Goal: Navigation & Orientation: Find specific page/section

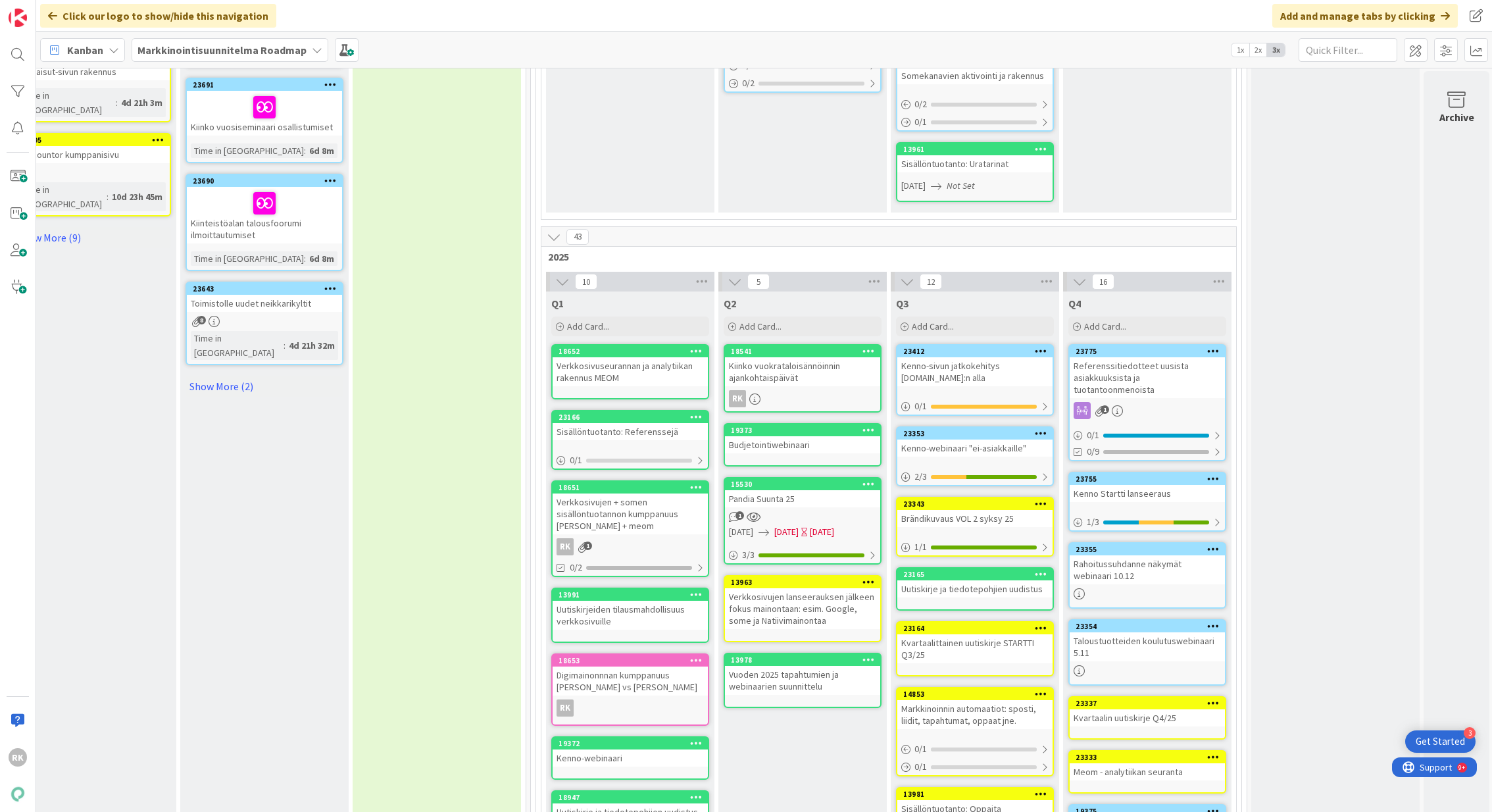
scroll to position [926, 383]
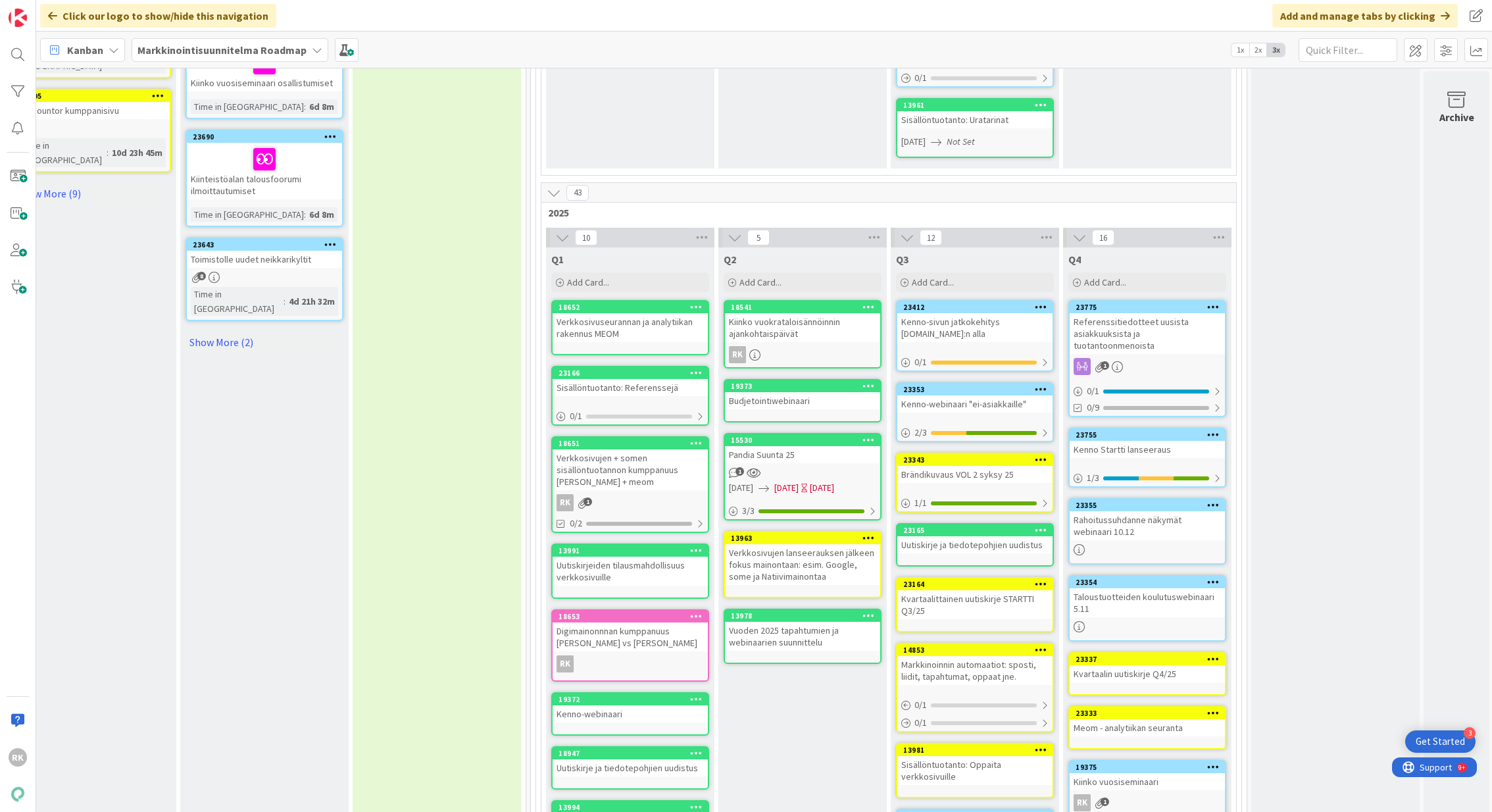
click at [1161, 358] on div "1" at bounding box center [1148, 366] width 156 height 17
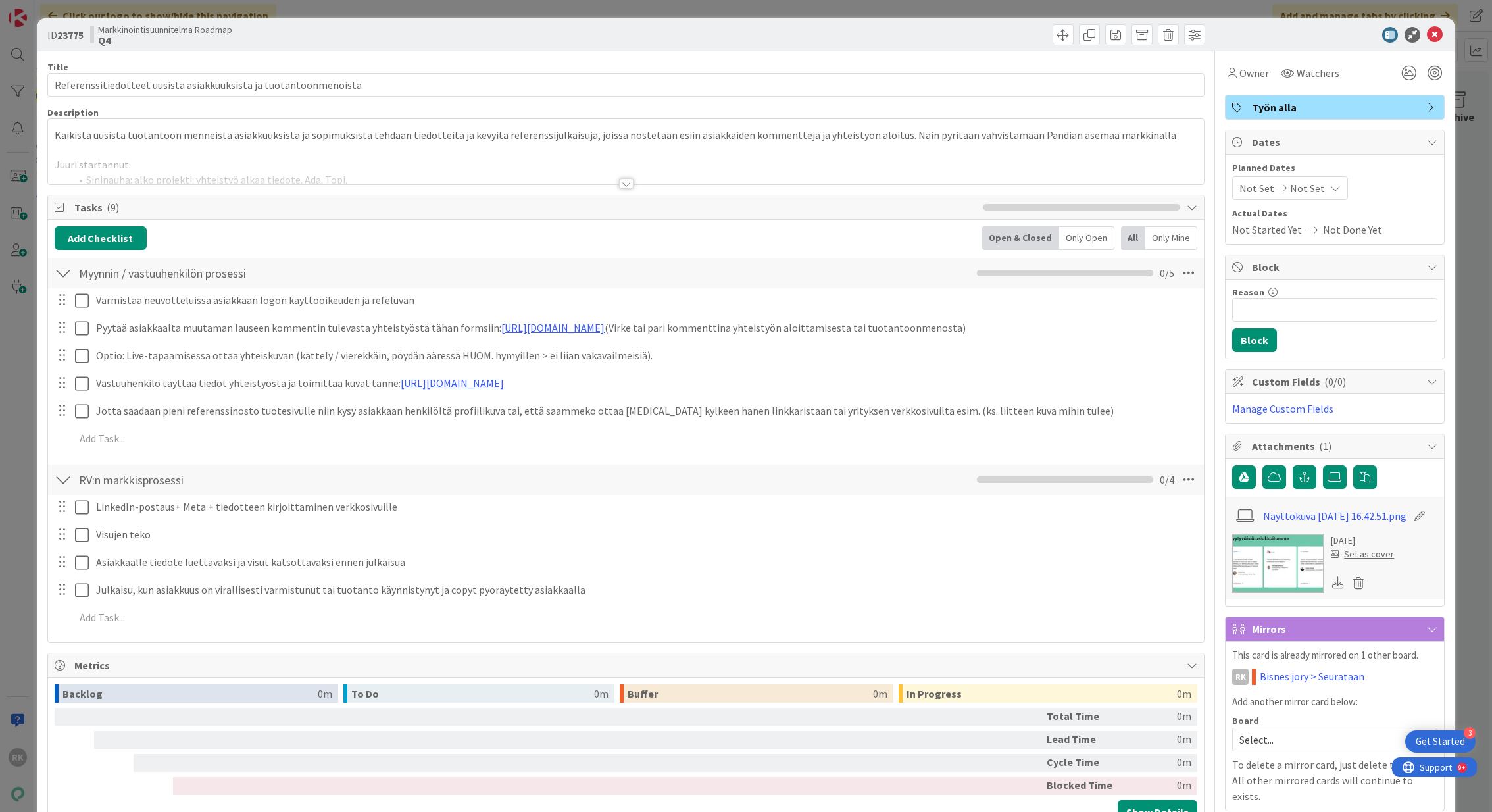
click at [623, 184] on div at bounding box center [626, 183] width 14 height 11
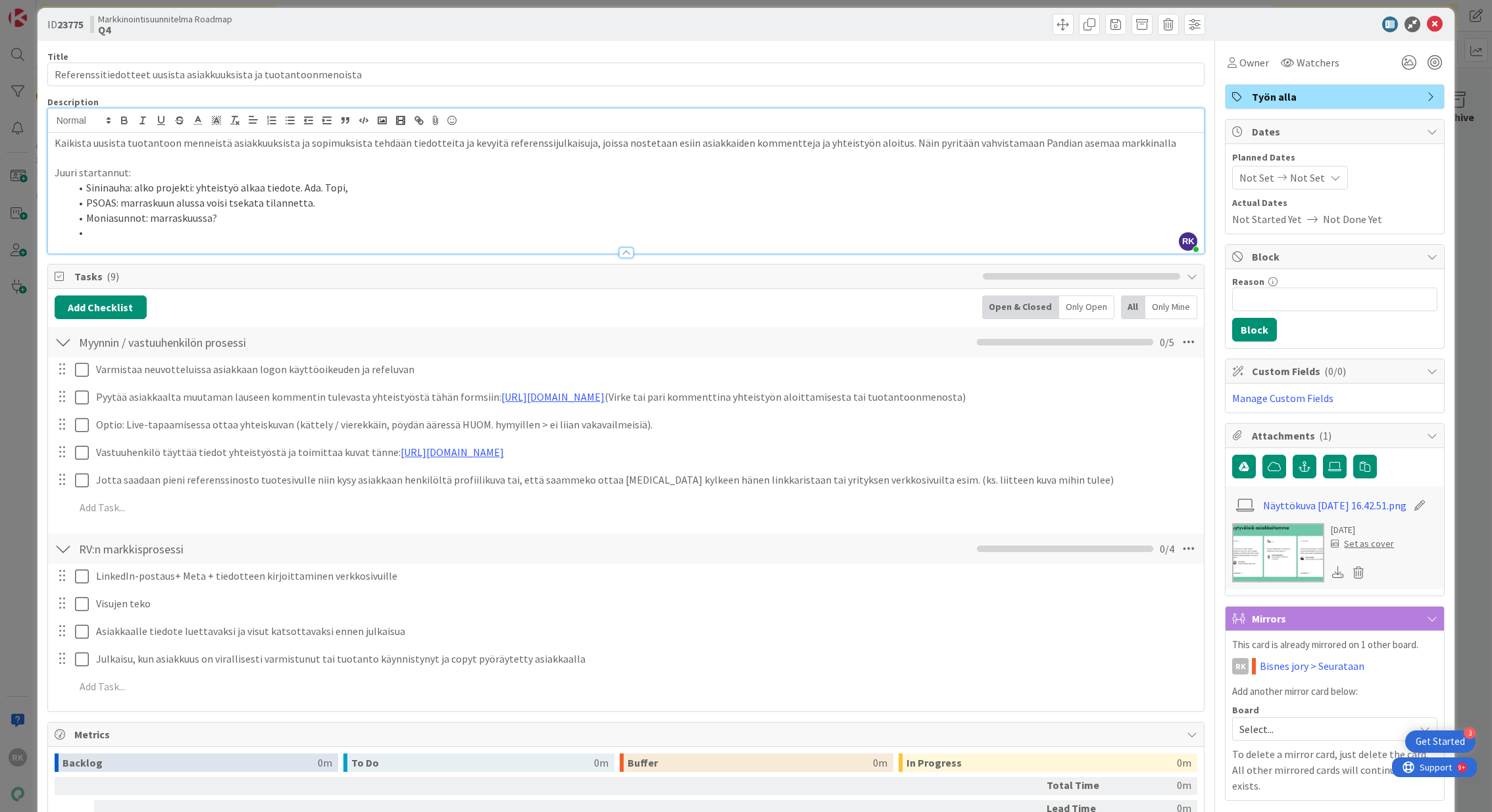
scroll to position [14, 0]
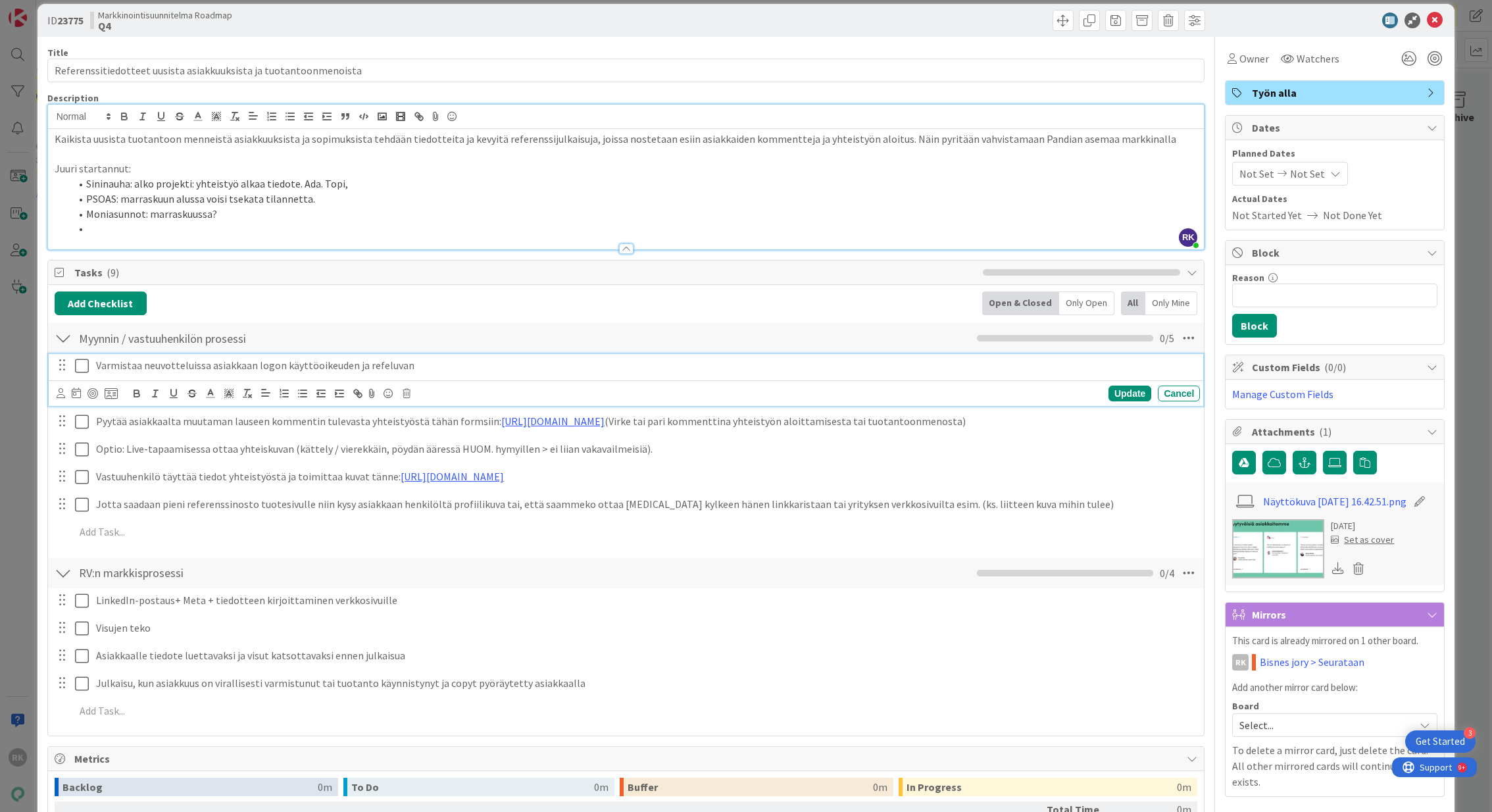
click at [93, 369] on div "Varmistaa neuvotteluissa asiakkaan logon käyttöoikeuden ja refeluvan" at bounding box center [646, 366] width 1109 height 23
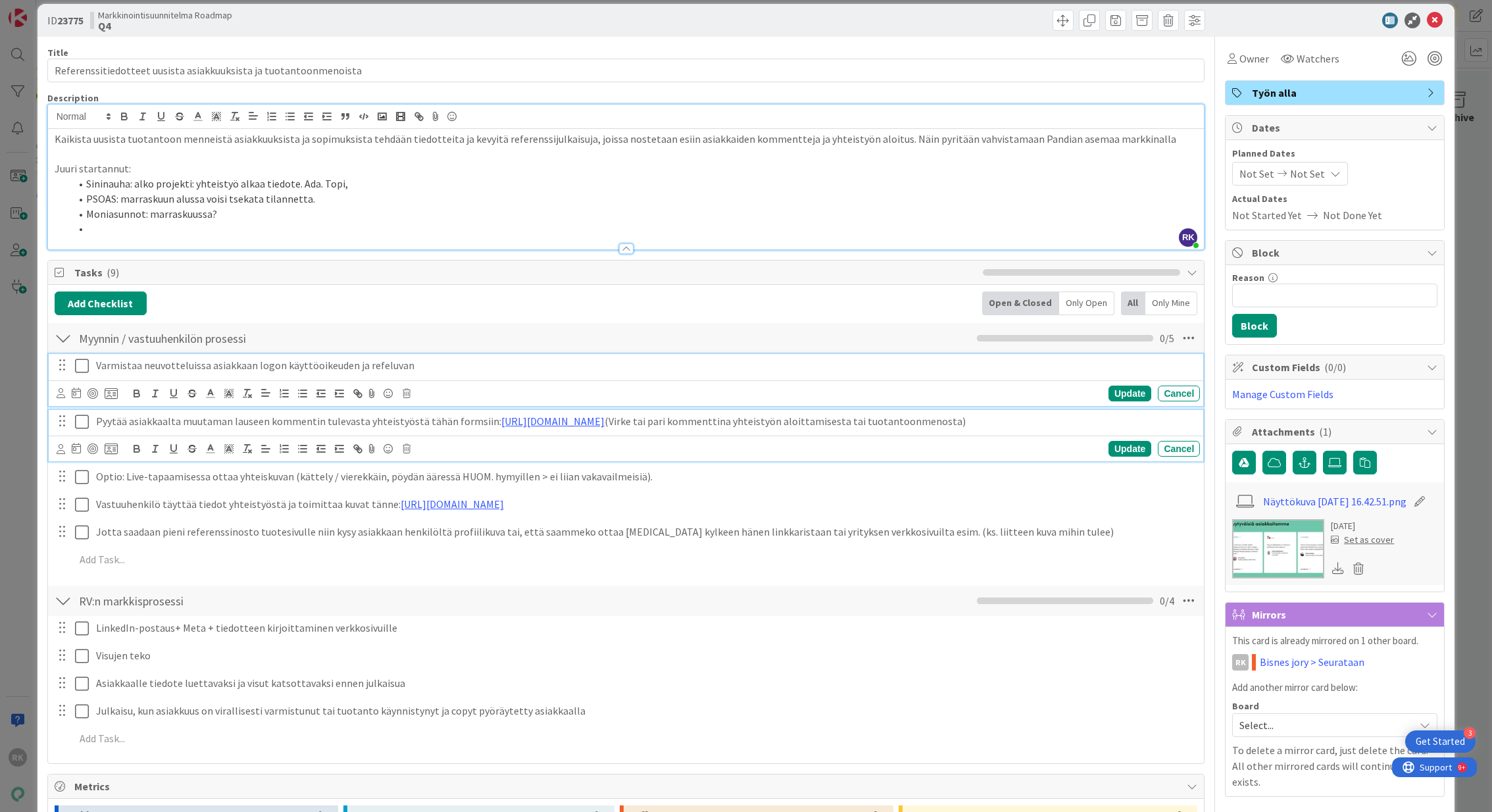
click at [319, 425] on p "Pyytää asiakkaalta muutaman lauseen kommentin tulevasta yhteistyöstä tähän form…" at bounding box center [645, 421] width 1098 height 15
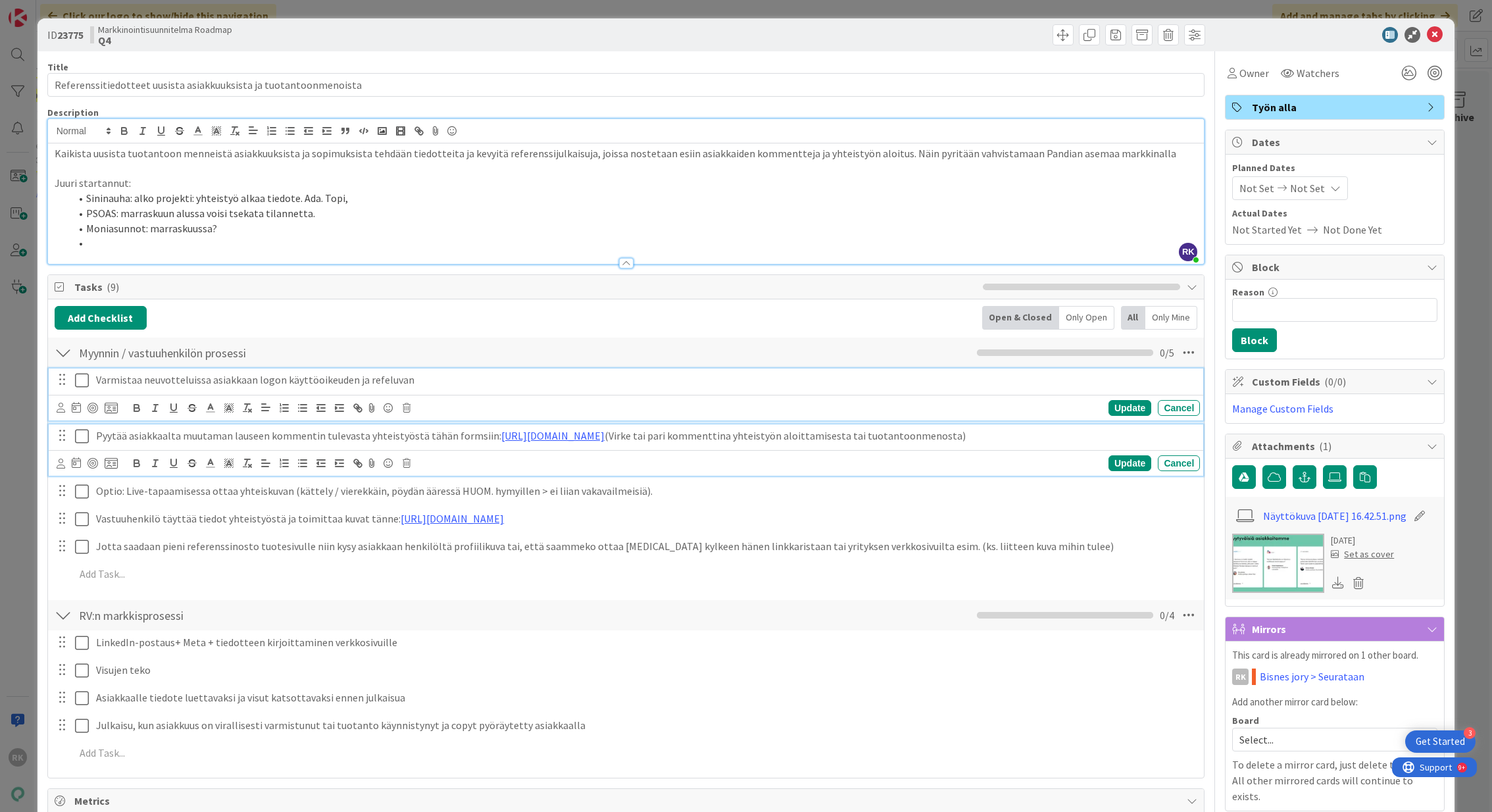
click at [510, 376] on p "Varmistaa neuvotteluissa asiakkaan logon käyttöoikeuden ja refeluvan" at bounding box center [645, 379] width 1098 height 15
click at [435, 433] on p "Pyytää asiakkaalta muutaman lauseen kommentin tulevasta yhteistyöstä tähän form…" at bounding box center [645, 436] width 1098 height 15
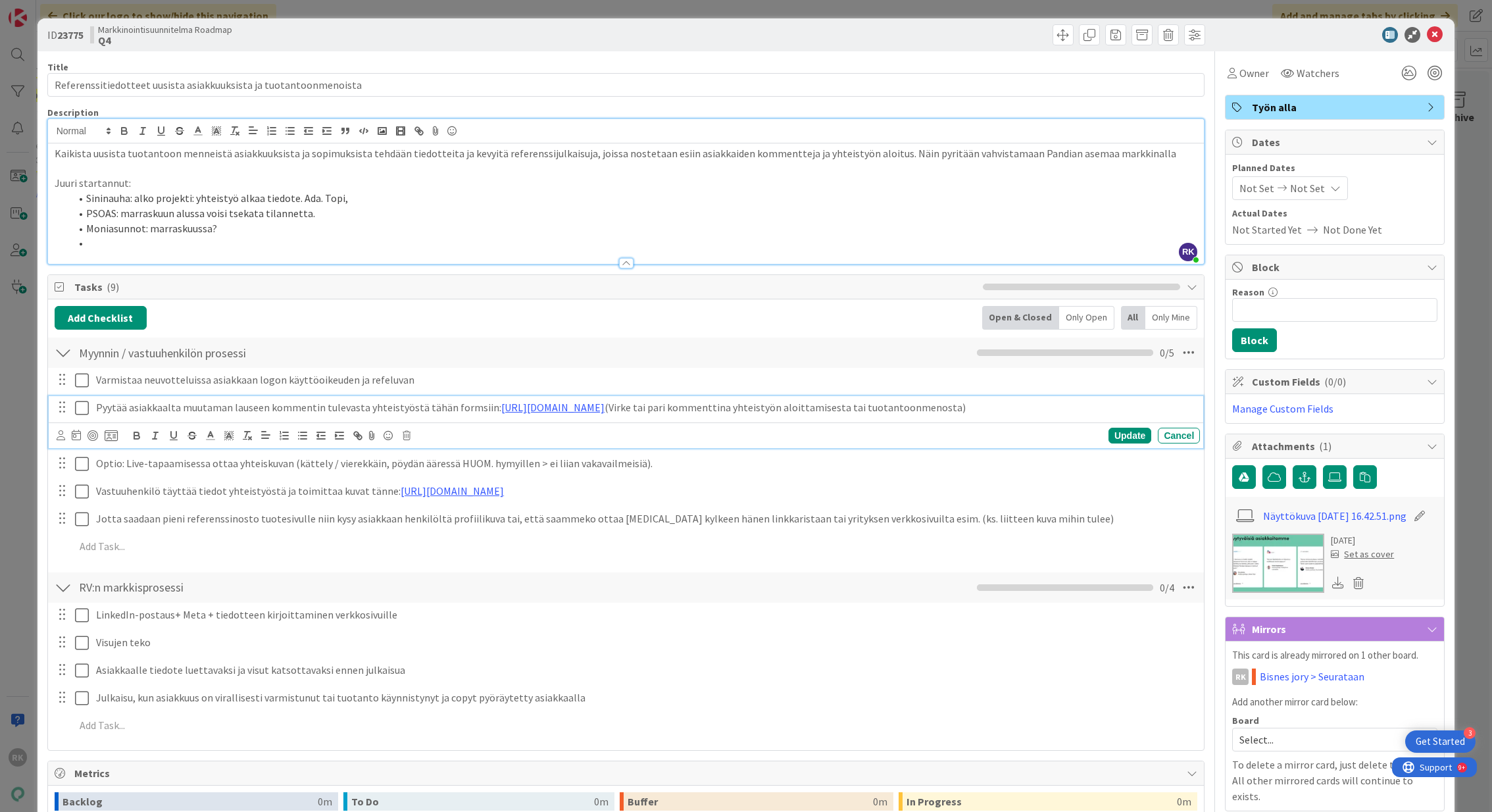
click at [524, 316] on div "Add Checklist Open & Closed Only Open All Only Mine" at bounding box center [626, 317] width 1143 height 23
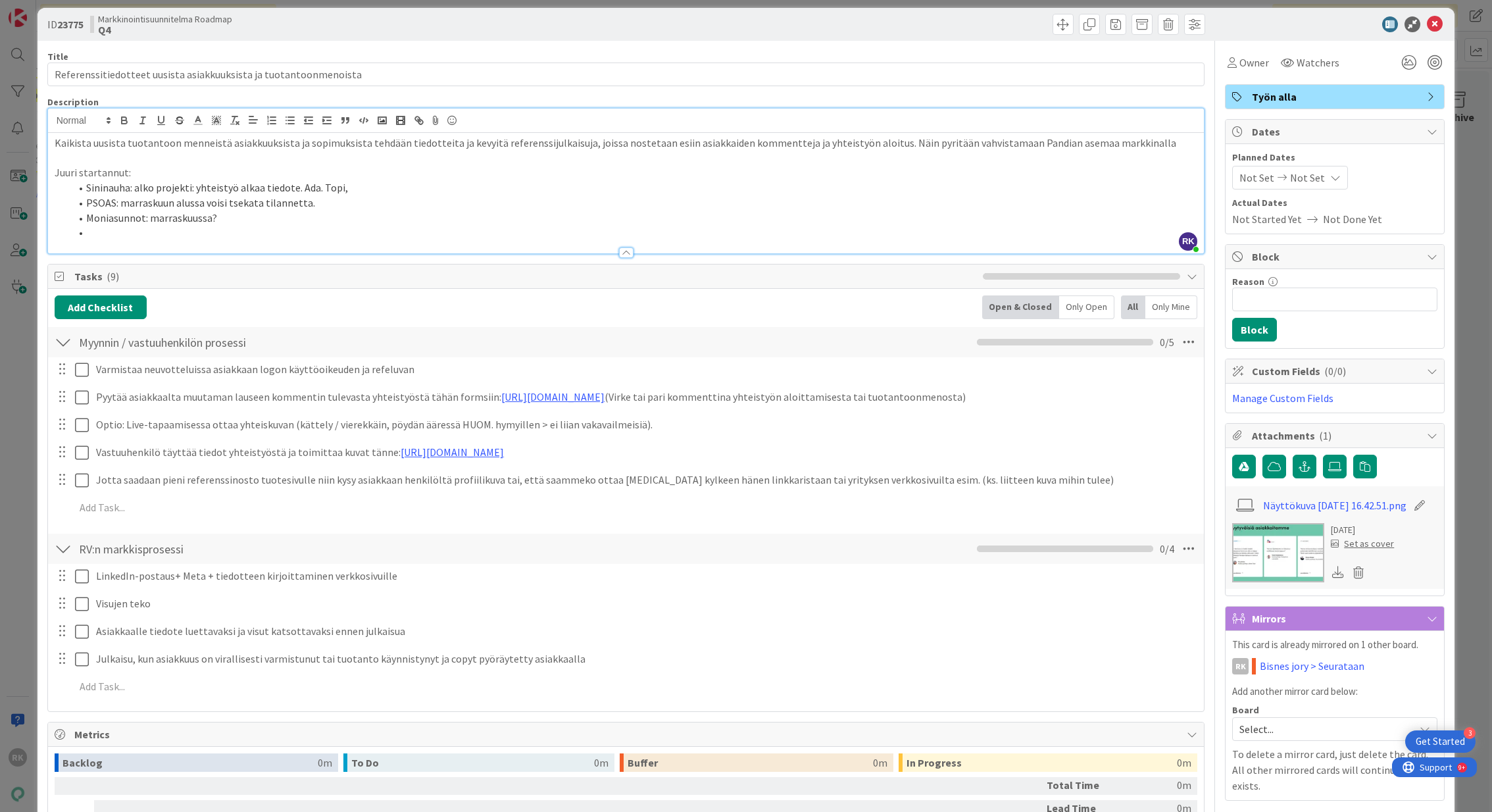
scroll to position [12, 0]
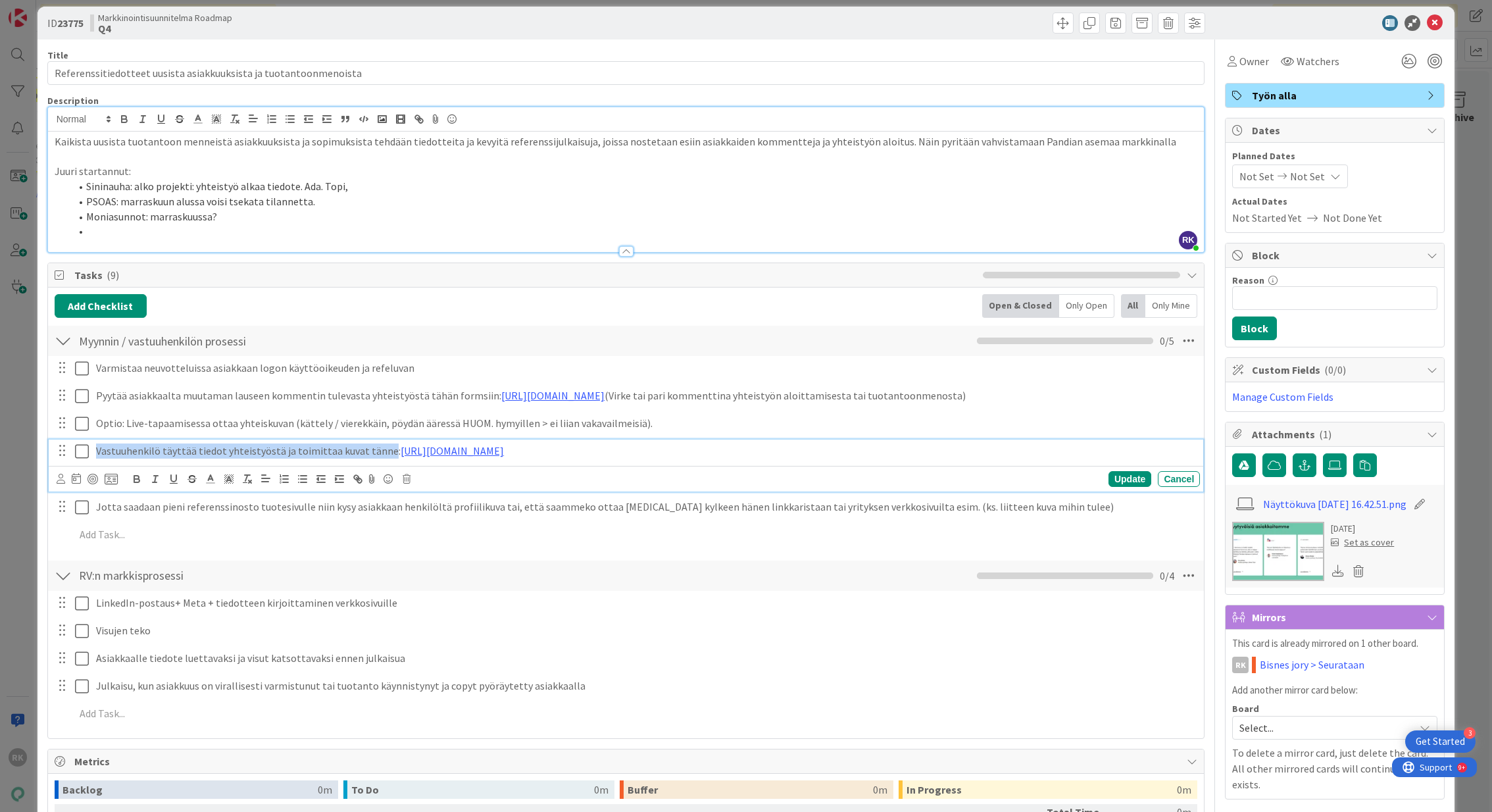
drag, startPoint x: 97, startPoint y: 450, endPoint x: 377, endPoint y: 441, distance: 280.1
click at [378, 444] on p "Vastuuhenkilö täyttää tiedot yhteistyöstä ja toimittaa kuvat tänne: https://for…" at bounding box center [645, 451] width 1098 height 15
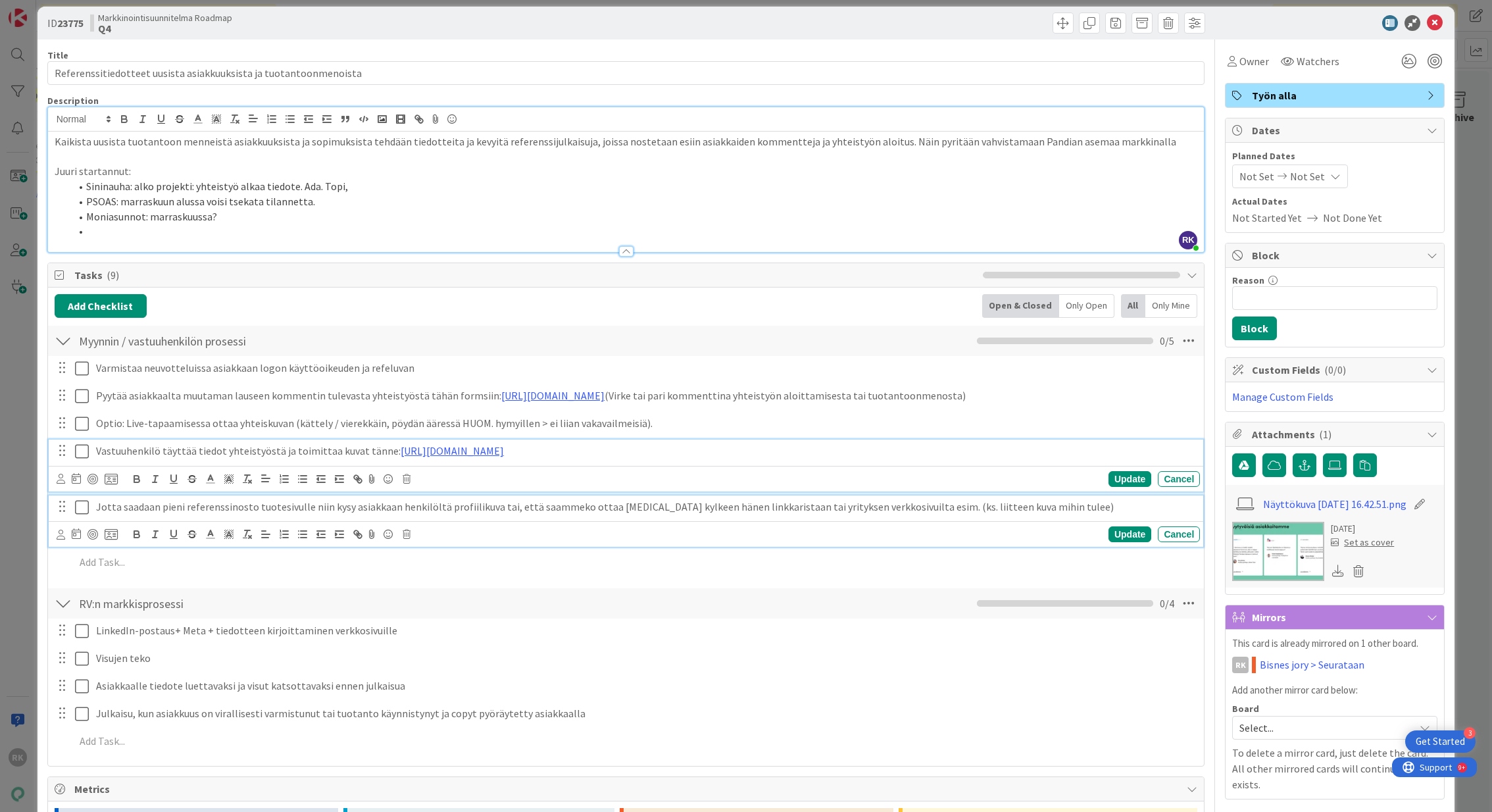
click at [338, 507] on p "Jotta saadaan pieni referenssinosto tuotesivulle niin kysy asiakkaan henkilöltä…" at bounding box center [645, 506] width 1098 height 15
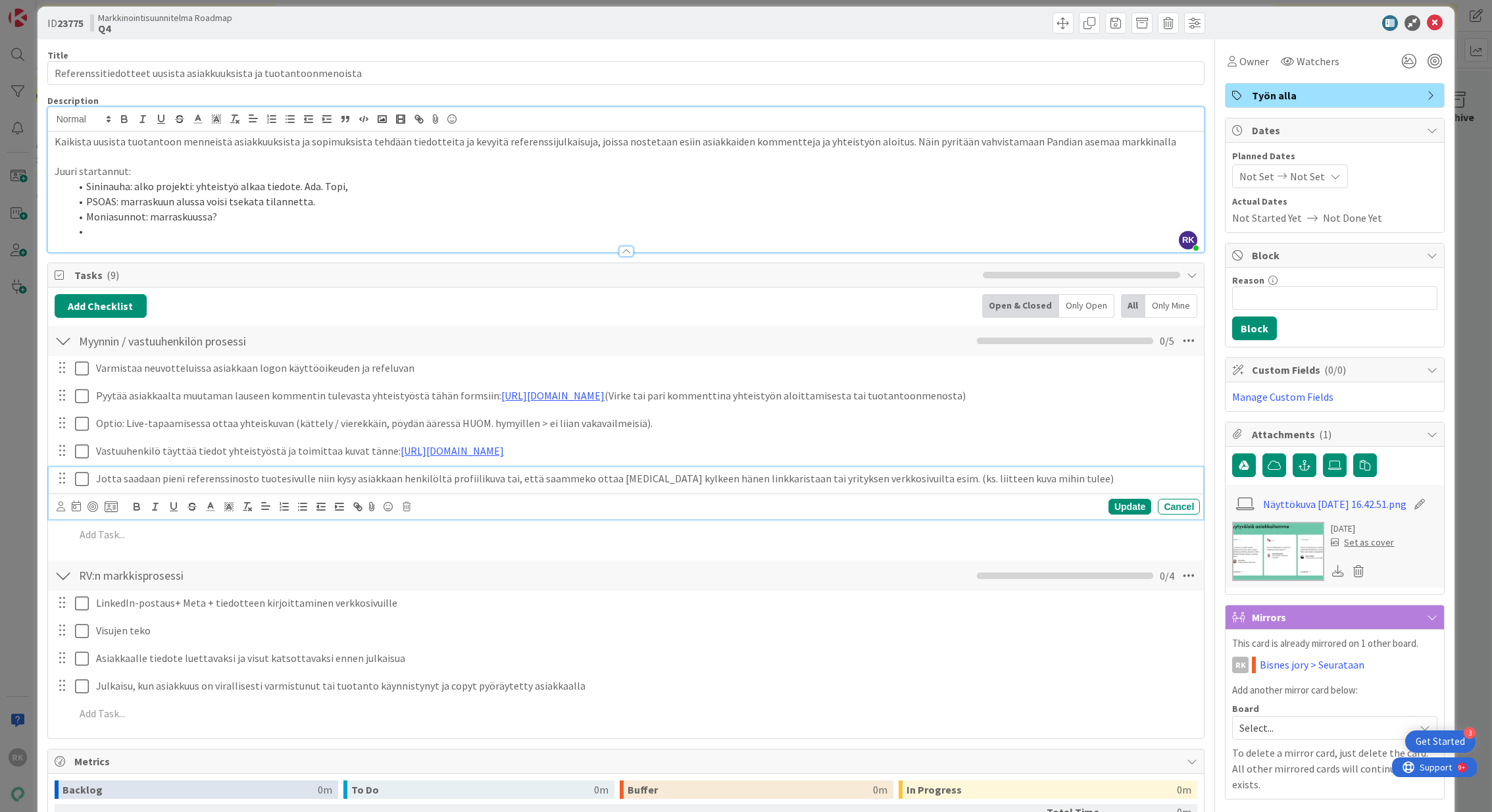
scroll to position [0, 0]
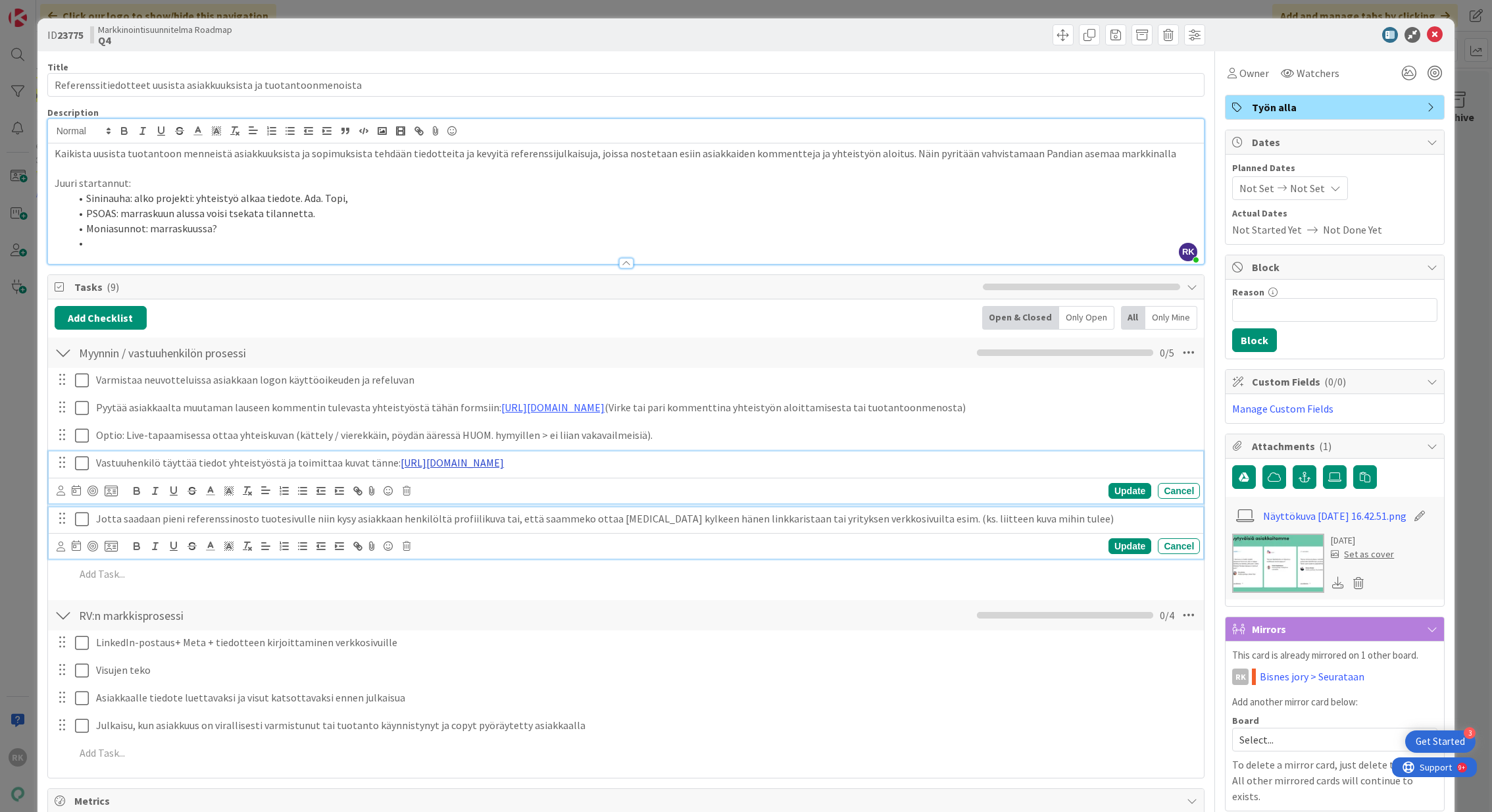
click at [427, 466] on link "https://forms.office.com/Pages/ResponsePage.aspx?id=bZyxJC3XTkSfd7TUTQp2yS6xWbb…" at bounding box center [452, 462] width 103 height 13
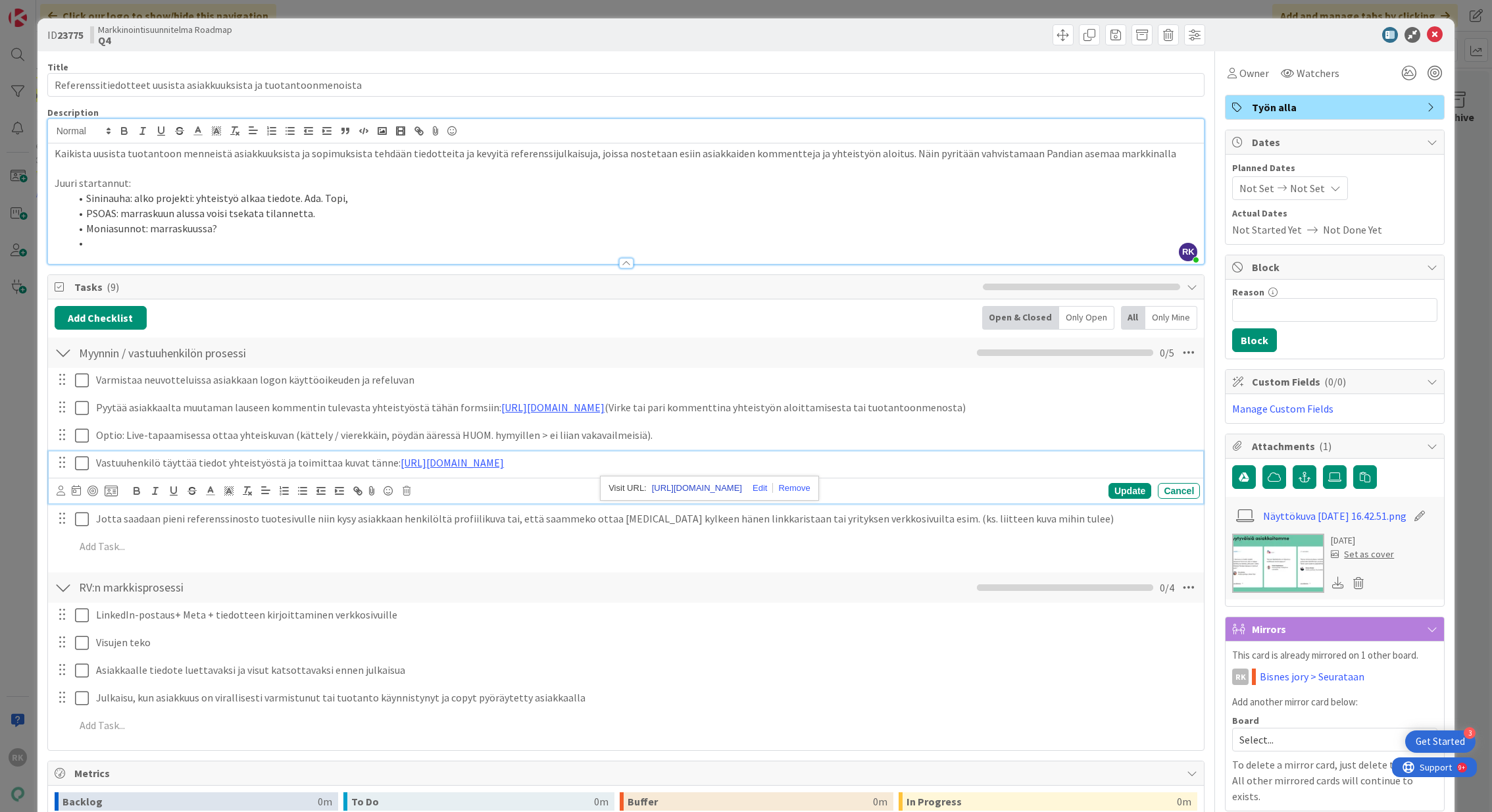
click at [706, 486] on link "https://forms.office.com/Pages/ResponsePage.aspx?id=bZyxJC3XTkSfd7TUTQp2yS6xWbb…" at bounding box center [697, 487] width 90 height 17
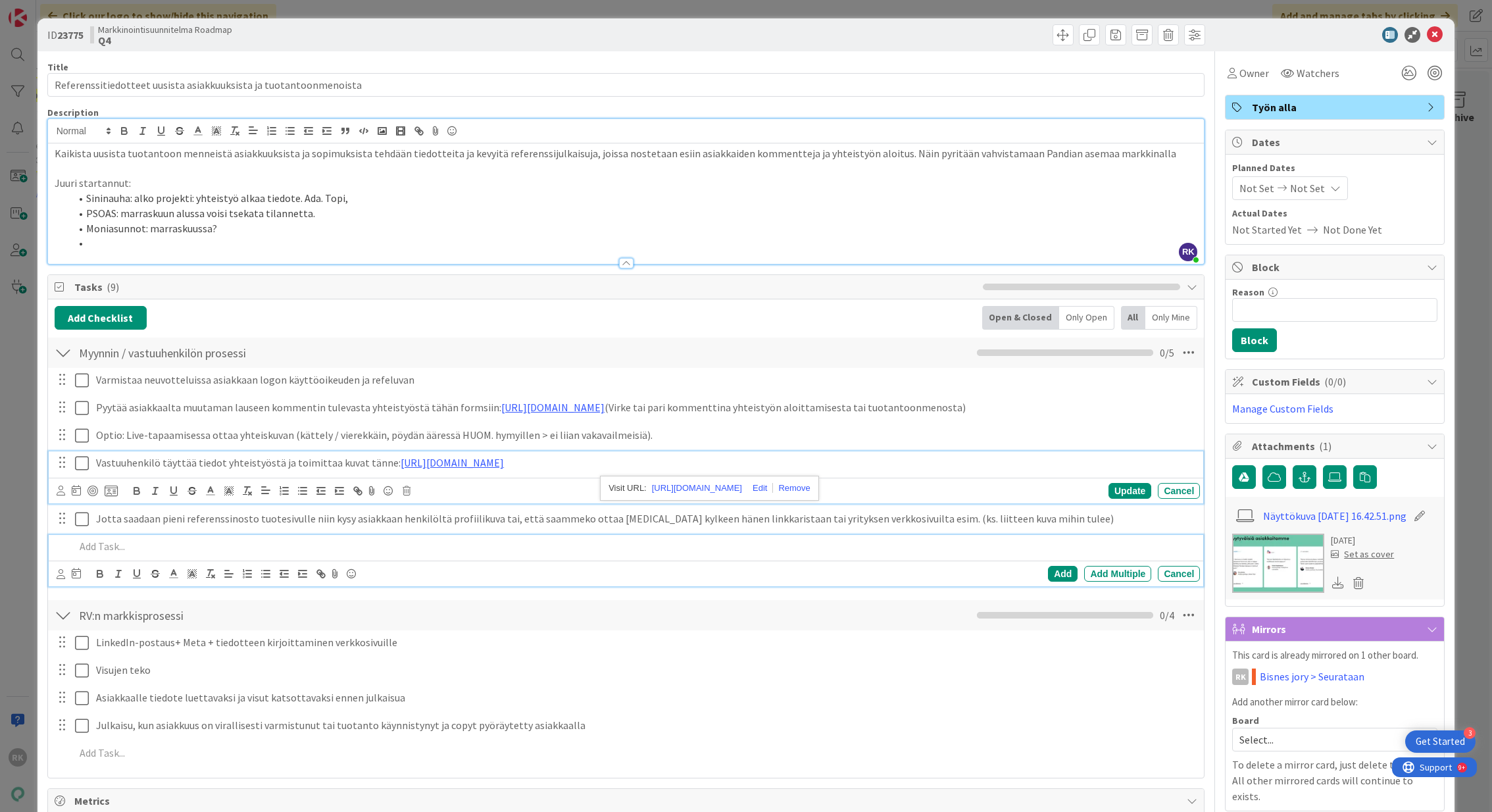
click at [327, 538] on p at bounding box center [635, 546] width 1121 height 15
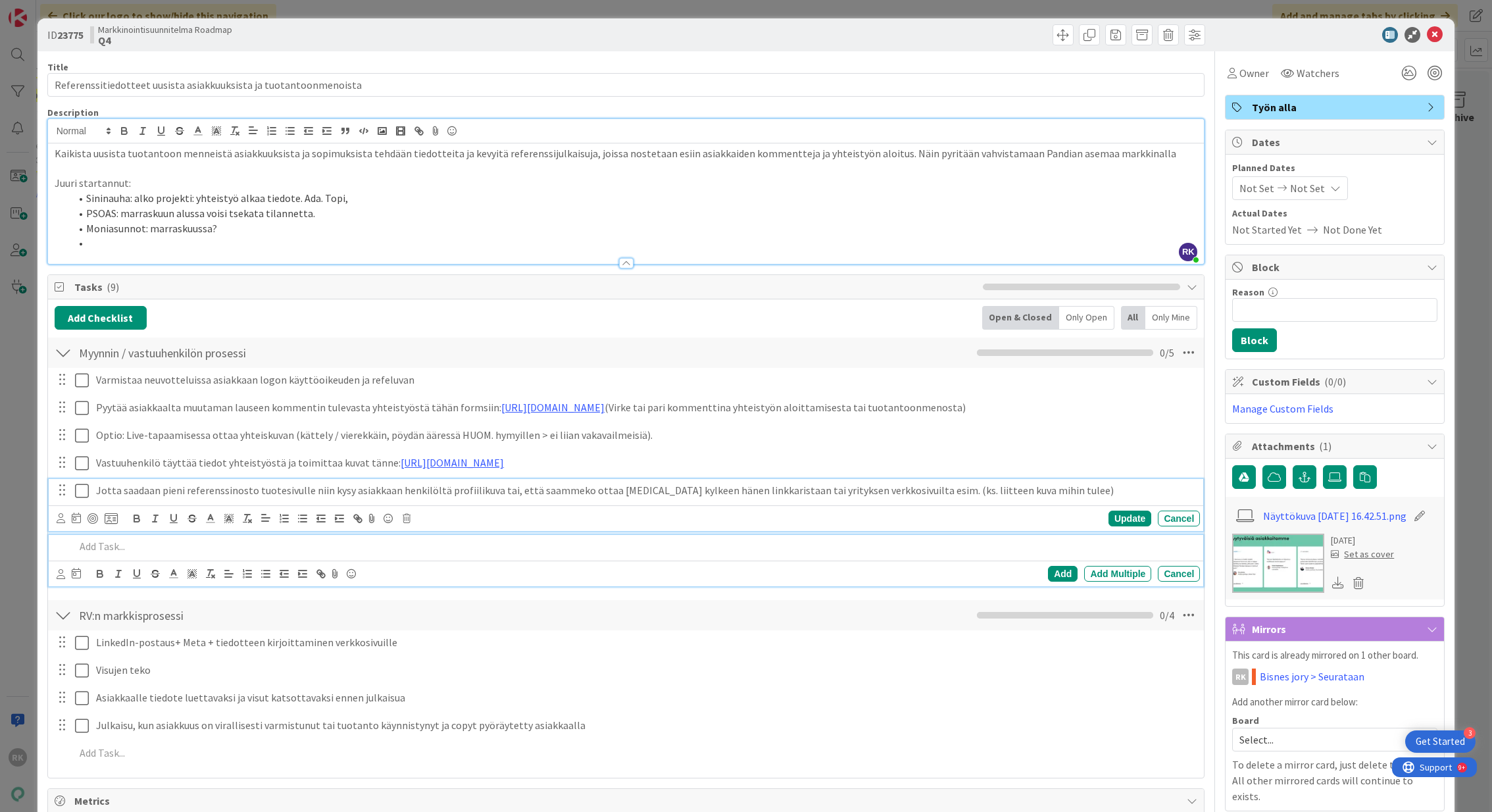
click at [494, 500] on div "Jotta saadaan pieni referenssinosto tuotesivulle niin kysy asiakkaan henkilöltä…" at bounding box center [646, 490] width 1109 height 23
click at [473, 544] on p at bounding box center [635, 546] width 1121 height 15
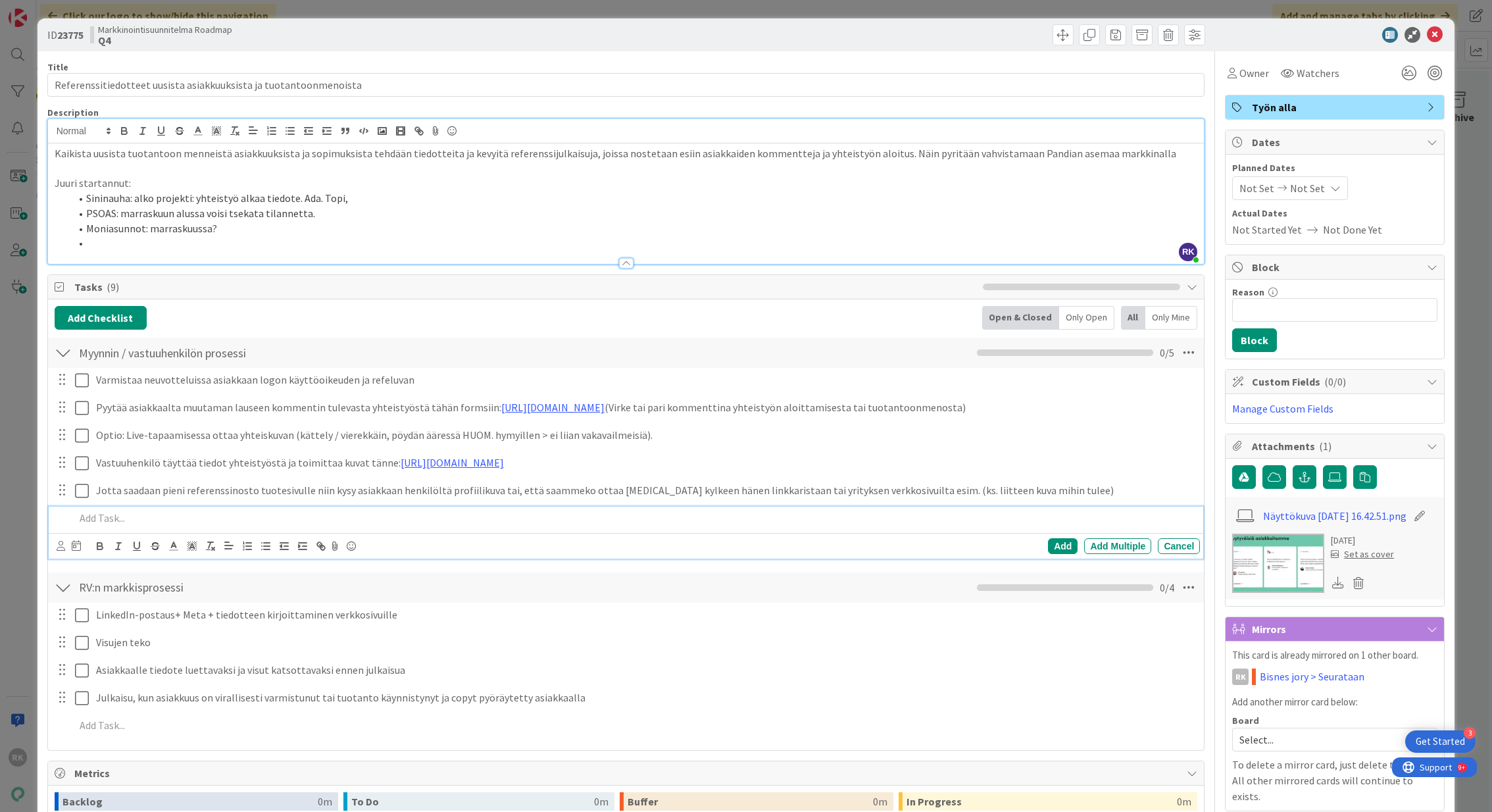
click at [530, 566] on div "Add Checklist Open & Closed Only Open All Only Mine Myynnin / vastuuhenkilön pr…" at bounding box center [626, 524] width 1143 height 437
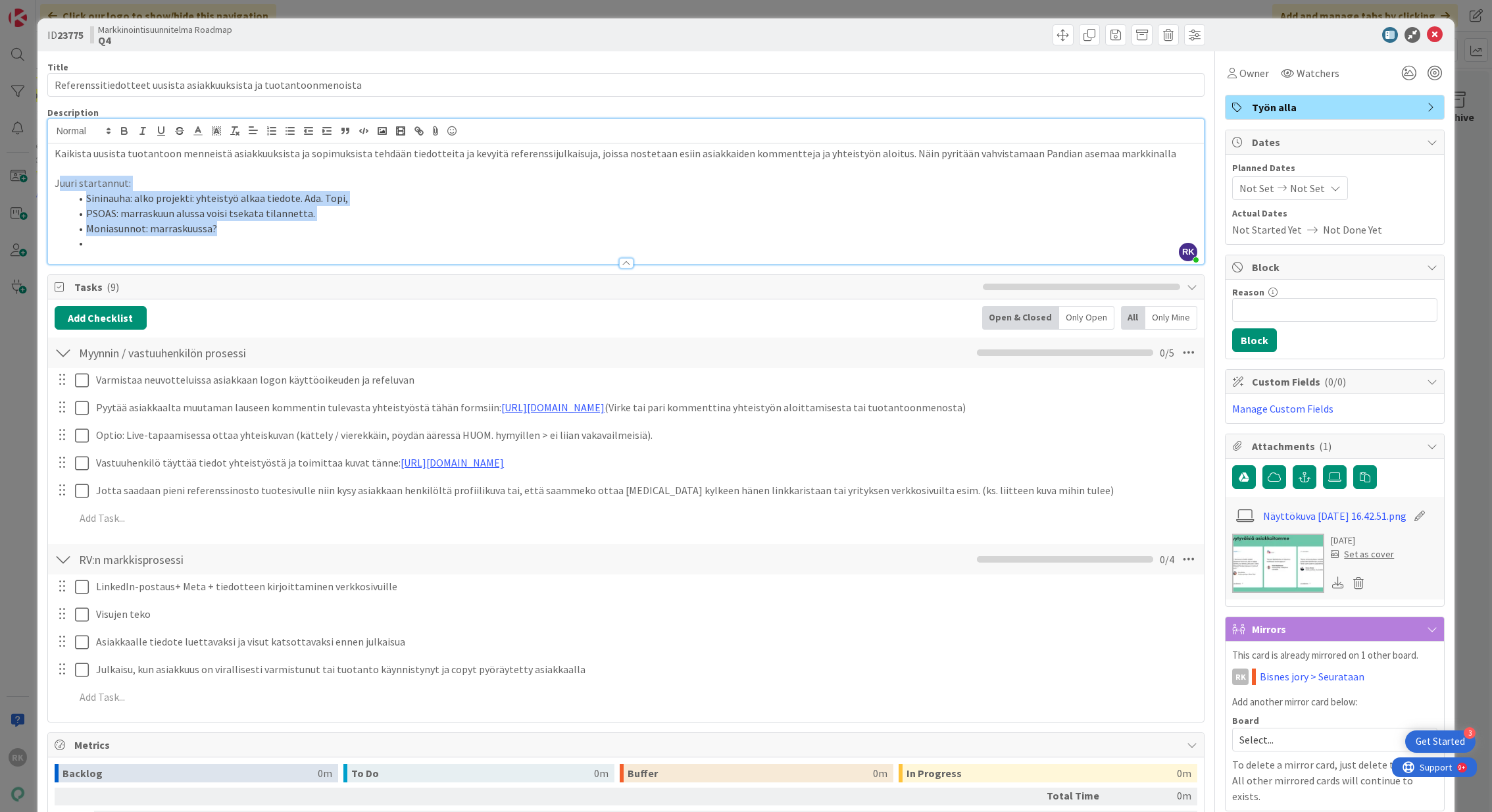
drag, startPoint x: 57, startPoint y: 182, endPoint x: 282, endPoint y: 235, distance: 231.2
click at [282, 235] on div "Kaikista uusista tuotantoon menneistä asiakkuuksista ja sopimuksista tehdään ti…" at bounding box center [626, 203] width 1157 height 121
click at [283, 241] on li at bounding box center [634, 242] width 1128 height 15
drag, startPoint x: 283, startPoint y: 241, endPoint x: 39, endPoint y: 178, distance: 252.0
click at [39, 178] on div "ID 23775 Markkinointisuunnitelma Roadmap Q4 Title 65 / 128 Referenssitiedotteet…" at bounding box center [746, 593] width 1418 height 1149
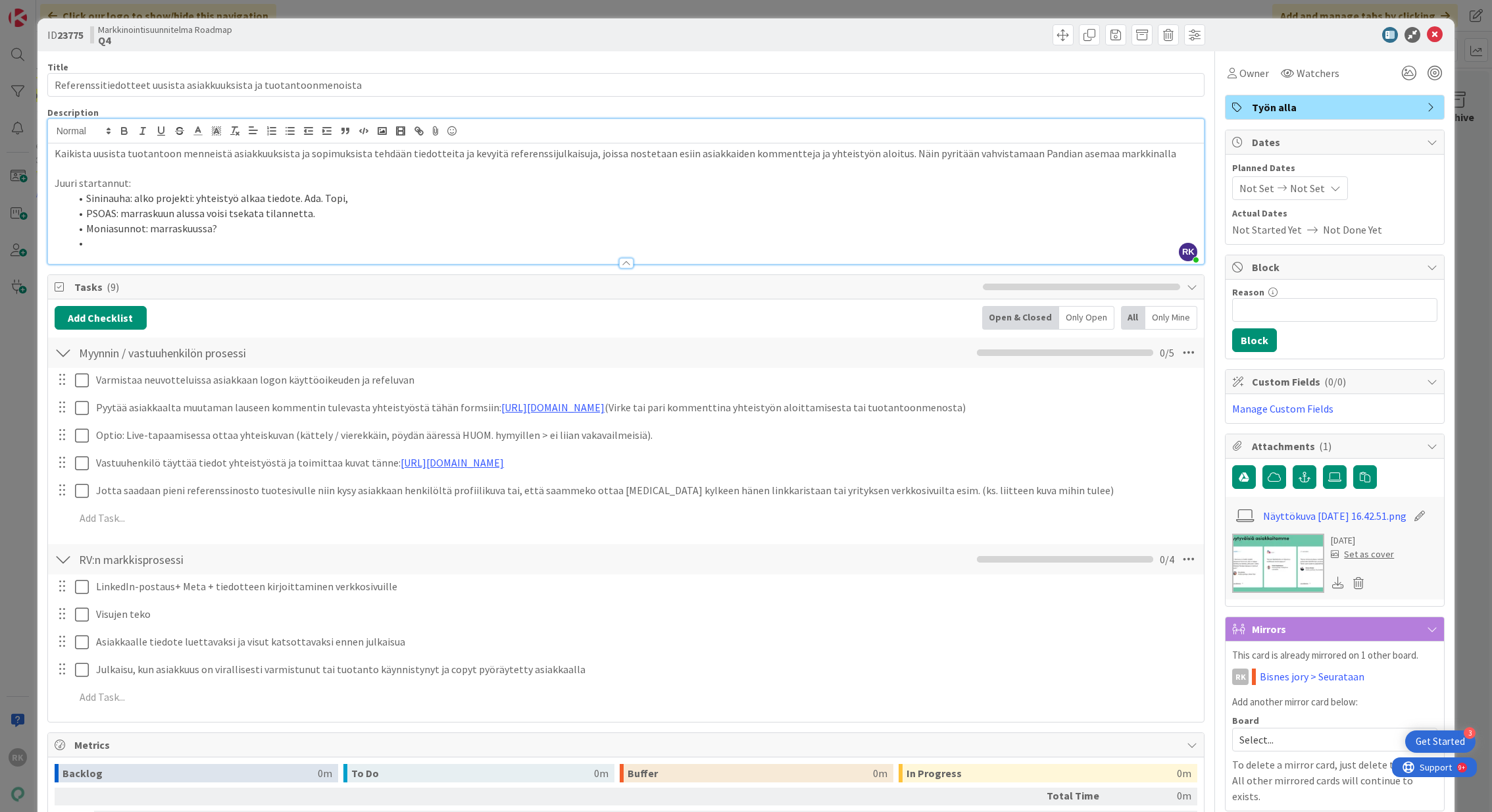
click at [111, 180] on p "Juuri startannut:" at bounding box center [626, 182] width 1143 height 15
drag, startPoint x: 52, startPoint y: 180, endPoint x: 191, endPoint y: 243, distance: 152.6
click at [191, 243] on div "Kaikista uusista tuotantoon menneistä asiakkuuksista ja sopimuksista tehdään ti…" at bounding box center [626, 203] width 1157 height 121
click at [191, 243] on li at bounding box center [634, 242] width 1128 height 15
click at [123, 239] on li at bounding box center [634, 242] width 1128 height 15
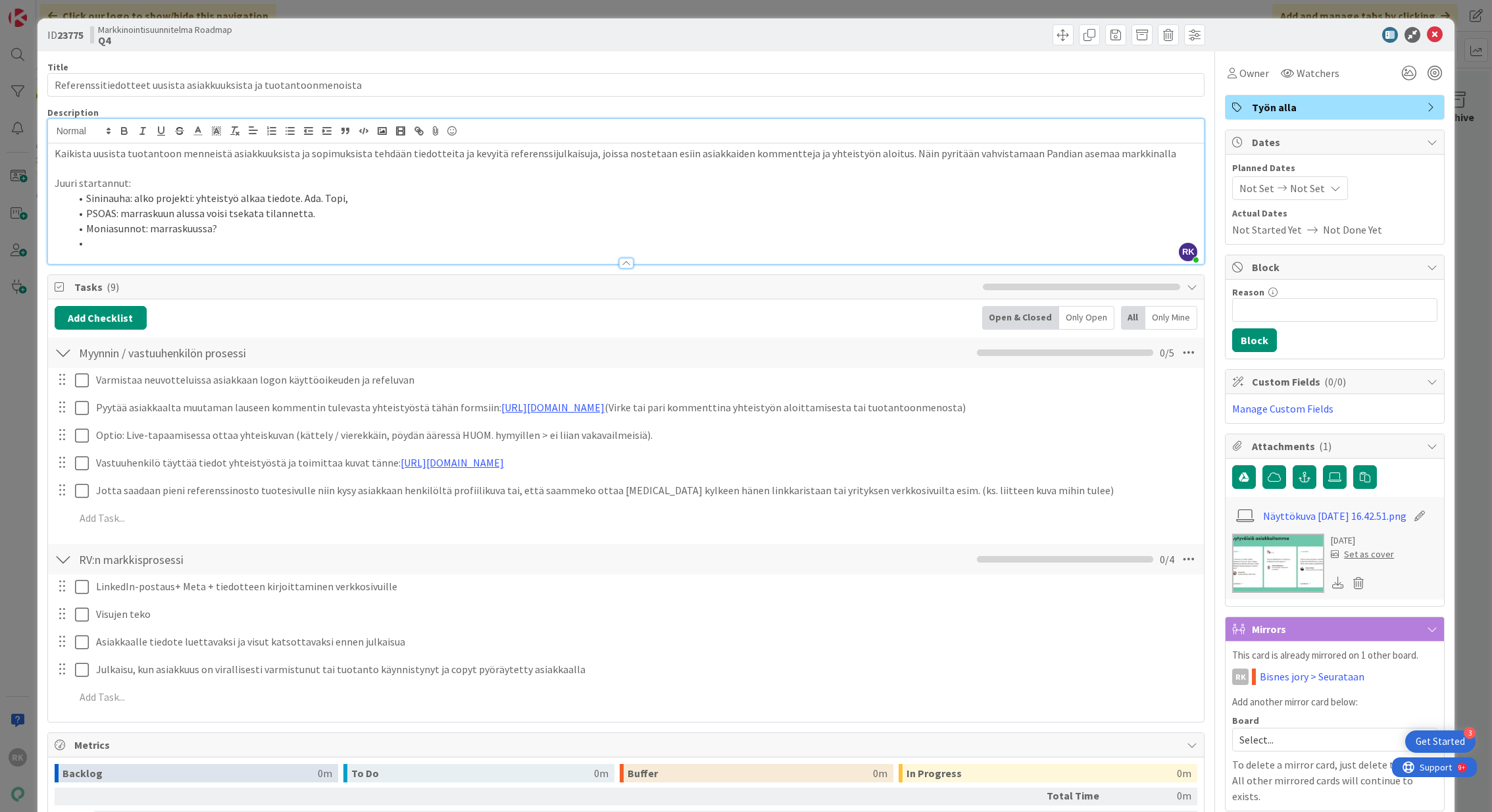
click at [105, 240] on li at bounding box center [634, 242] width 1128 height 15
drag, startPoint x: 83, startPoint y: 199, endPoint x: 266, endPoint y: 232, distance: 186.0
click at [266, 232] on ol "Sininauha: alko projekti: yhteistyö alkaa tiedote. Ada. Topi, PSOAS: marraskuun…" at bounding box center [626, 220] width 1143 height 60
click at [266, 232] on li "Moniasunnot: marraskuussa?" at bounding box center [634, 228] width 1128 height 15
drag, startPoint x: 242, startPoint y: 232, endPoint x: 72, endPoint y: 198, distance: 173.4
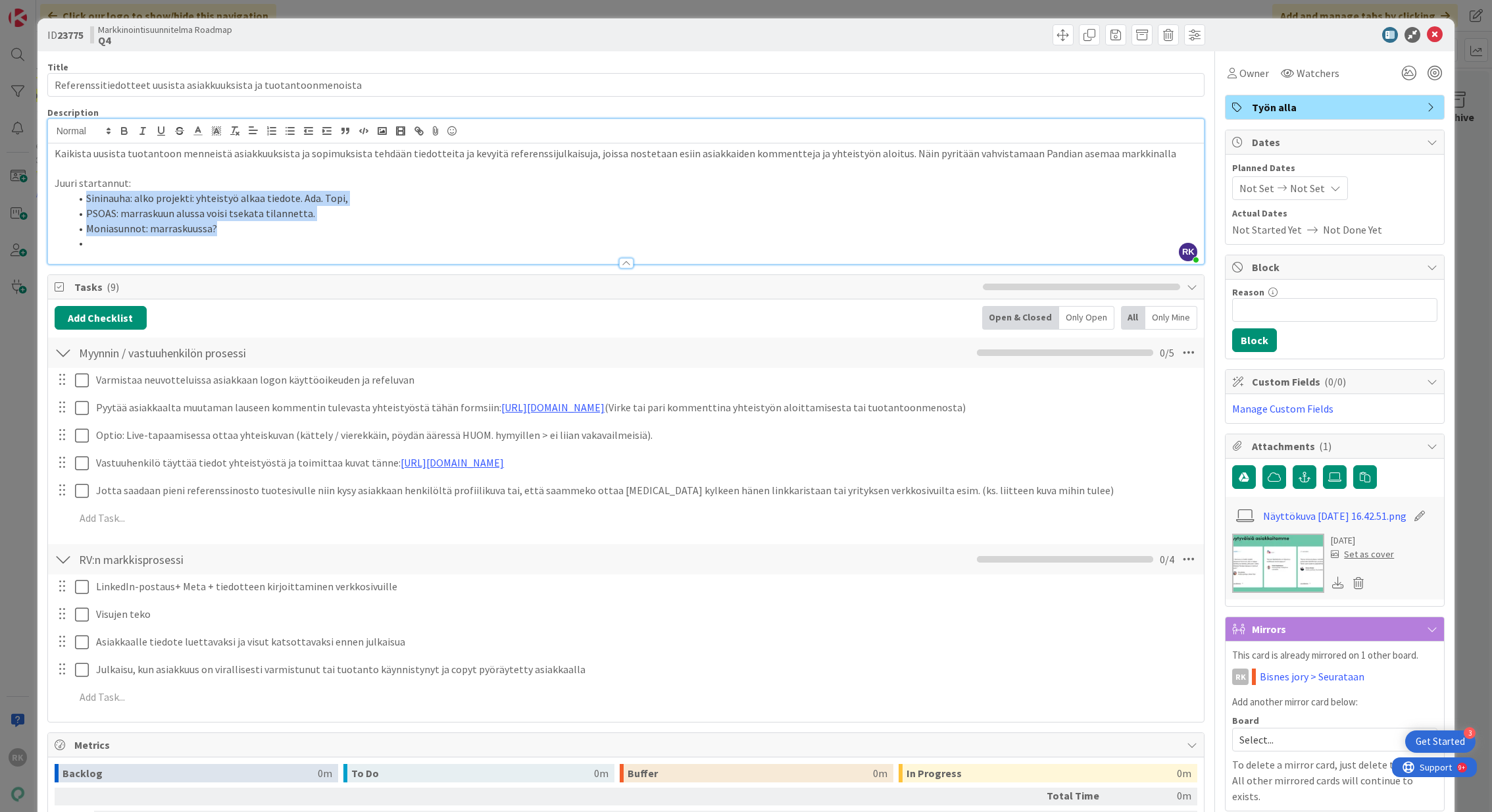
click at [72, 198] on ol "Sininauha: alko projekti: yhteistyö alkaa tiedote. Ada. Topi, PSOAS: marraskuun…" at bounding box center [626, 220] width 1143 height 60
click at [93, 240] on li at bounding box center [634, 242] width 1128 height 15
click at [156, 242] on li at bounding box center [634, 242] width 1128 height 15
drag, startPoint x: 82, startPoint y: 198, endPoint x: 242, endPoint y: 225, distance: 162.3
click at [242, 225] on ol "Sininauha: alko projekti: yhteistyö alkaa tiedote. Ada. Topi, PSOAS: marraskuun…" at bounding box center [626, 220] width 1143 height 60
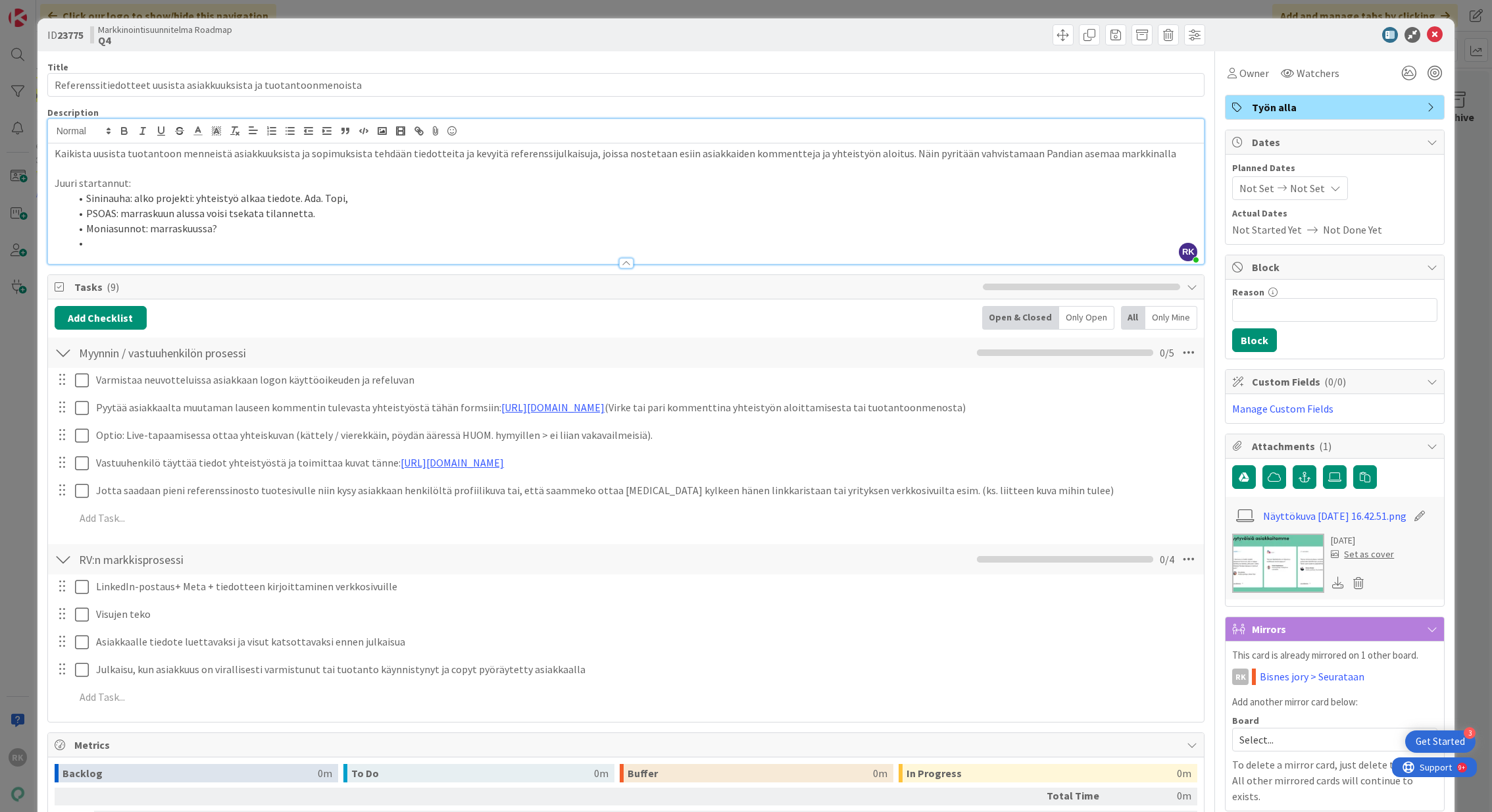
click at [242, 227] on li "Moniasunnot: marraskuussa?" at bounding box center [634, 228] width 1128 height 15
click at [94, 253] on div at bounding box center [626, 257] width 1157 height 13
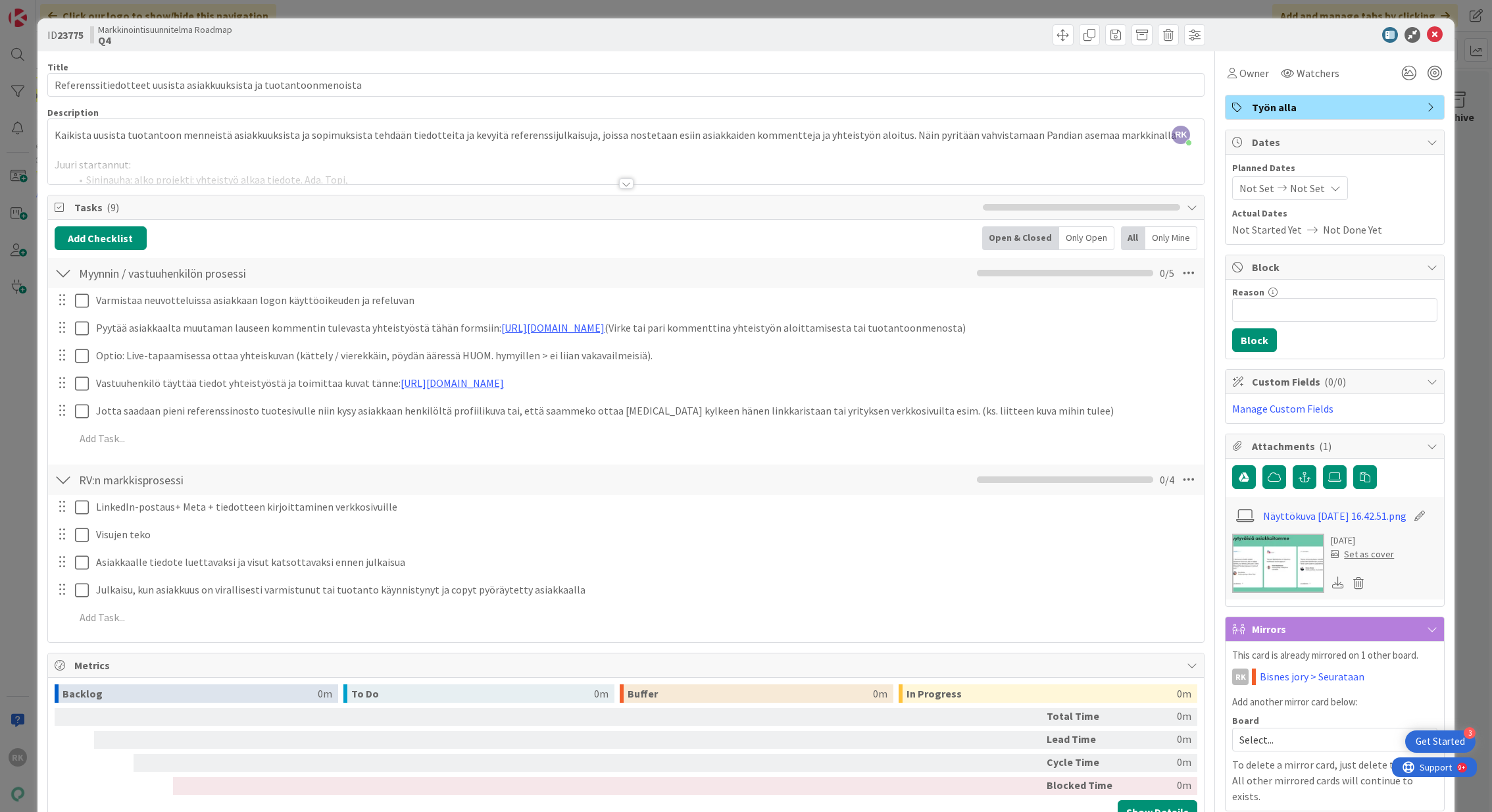
click at [169, 189] on div "Title 65 / 128 Referenssitiedotteet uusista asiakkuuksista ja tuotantoonmenoist…" at bounding box center [626, 564] width 1158 height 1027
click at [178, 185] on div "Title 65 / 128 Referenssitiedotteet uusista asiakkuuksista ja tuotantoonmenoist…" at bounding box center [626, 564] width 1158 height 1027
click at [182, 175] on div at bounding box center [626, 167] width 1157 height 34
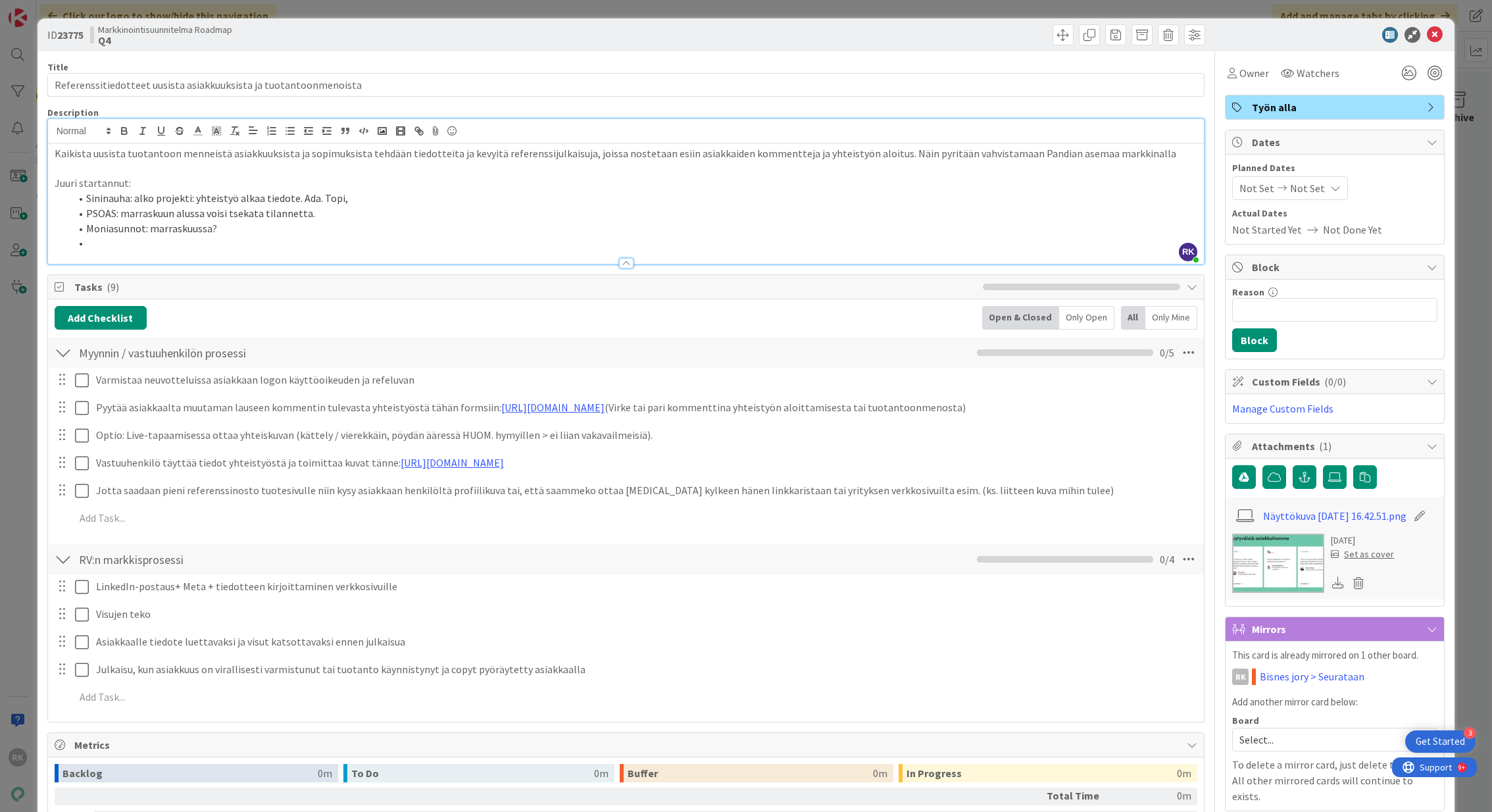
click at [92, 243] on li at bounding box center [634, 242] width 1128 height 15
click at [108, 241] on li at bounding box center [634, 242] width 1128 height 15
drag, startPoint x: 198, startPoint y: 233, endPoint x: 108, endPoint y: 233, distance: 90.0
click at [108, 233] on li "Moniasunnot: marraskuussa?" at bounding box center [634, 228] width 1128 height 15
drag, startPoint x: 175, startPoint y: 240, endPoint x: 76, endPoint y: 238, distance: 99.0
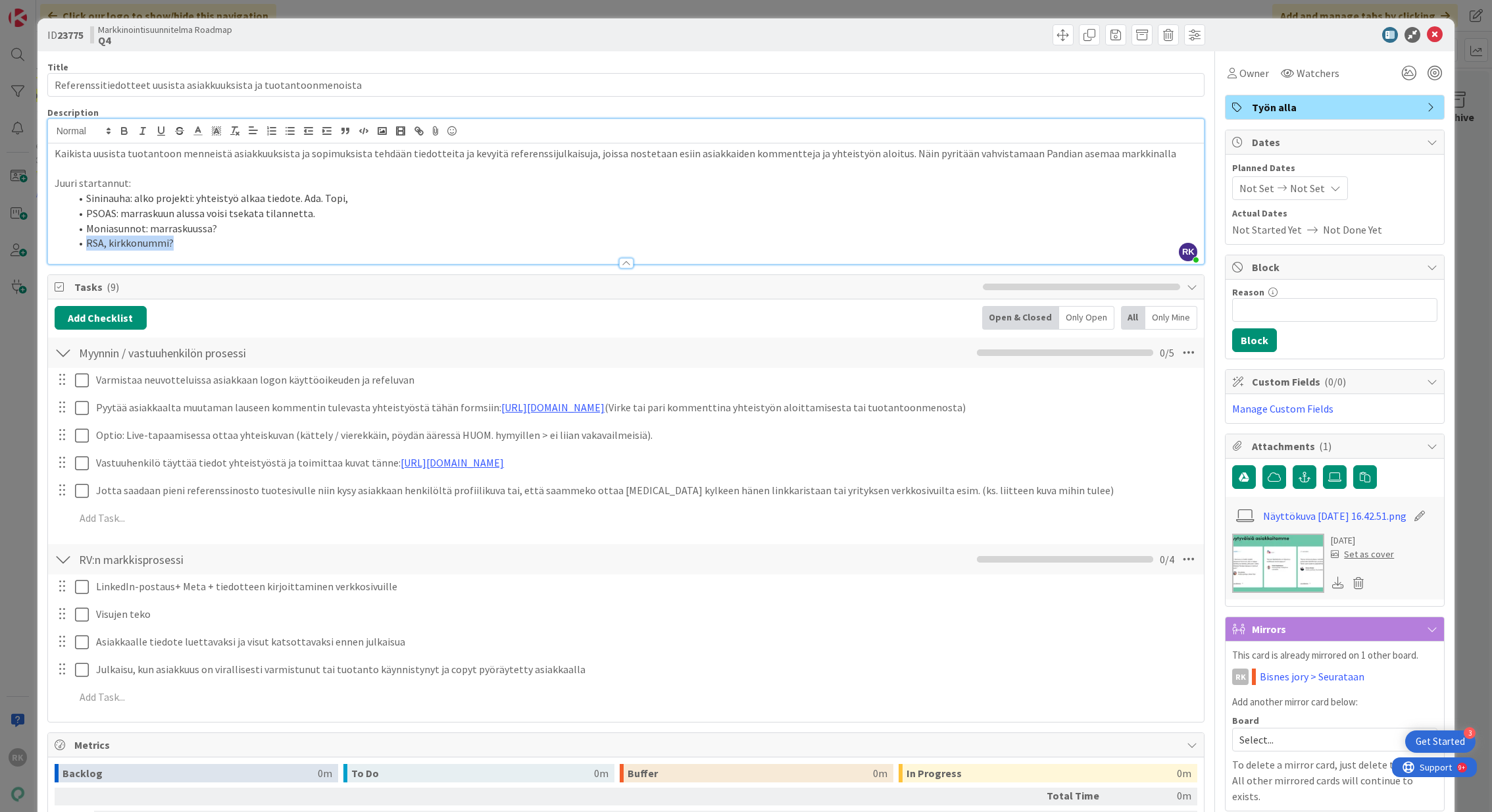
click at [76, 238] on li "RSA, kirkkonummi?" at bounding box center [634, 242] width 1128 height 15
drag, startPoint x: 86, startPoint y: 196, endPoint x: 133, endPoint y: 195, distance: 47.0
click at [133, 195] on li "Sininauha: alko projekti: yhteistyö alkaa tiedote. Ada. Topi," at bounding box center [634, 198] width 1128 height 15
click at [122, 131] on icon "button" at bounding box center [124, 132] width 5 height 4
drag, startPoint x: 86, startPoint y: 210, endPoint x: 118, endPoint y: 210, distance: 32.0
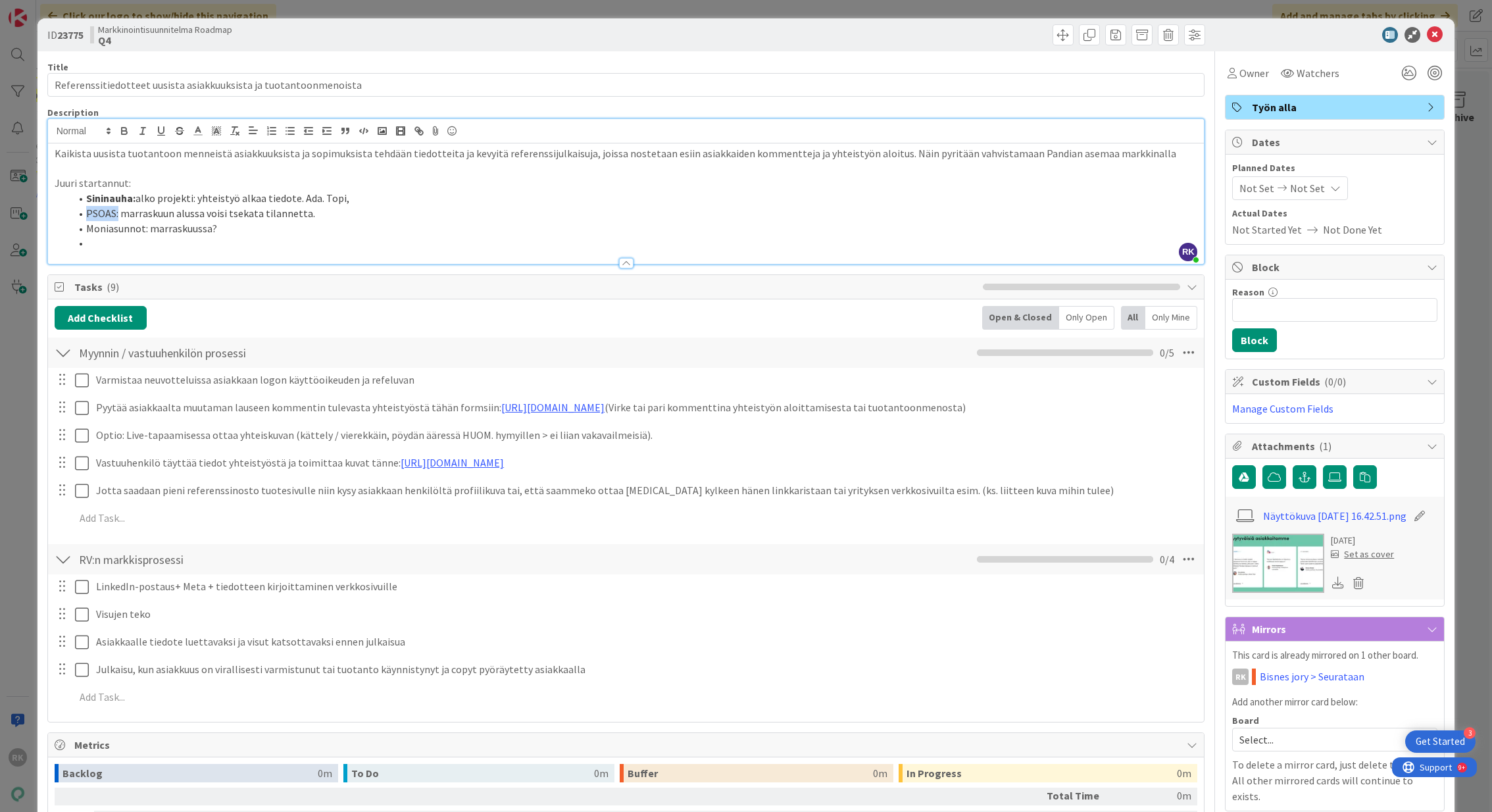
click at [118, 210] on li "PSOAS: marraskuun alussa voisi tsekata tilannetta." at bounding box center [634, 213] width 1128 height 15
click at [123, 129] on icon "button" at bounding box center [123, 131] width 12 height 12
drag, startPoint x: 86, startPoint y: 228, endPoint x: 148, endPoint y: 224, distance: 62.1
click at [148, 224] on li "Moniasunnot: marraskuussa?" at bounding box center [634, 228] width 1128 height 15
click at [125, 131] on icon "button" at bounding box center [124, 132] width 5 height 4
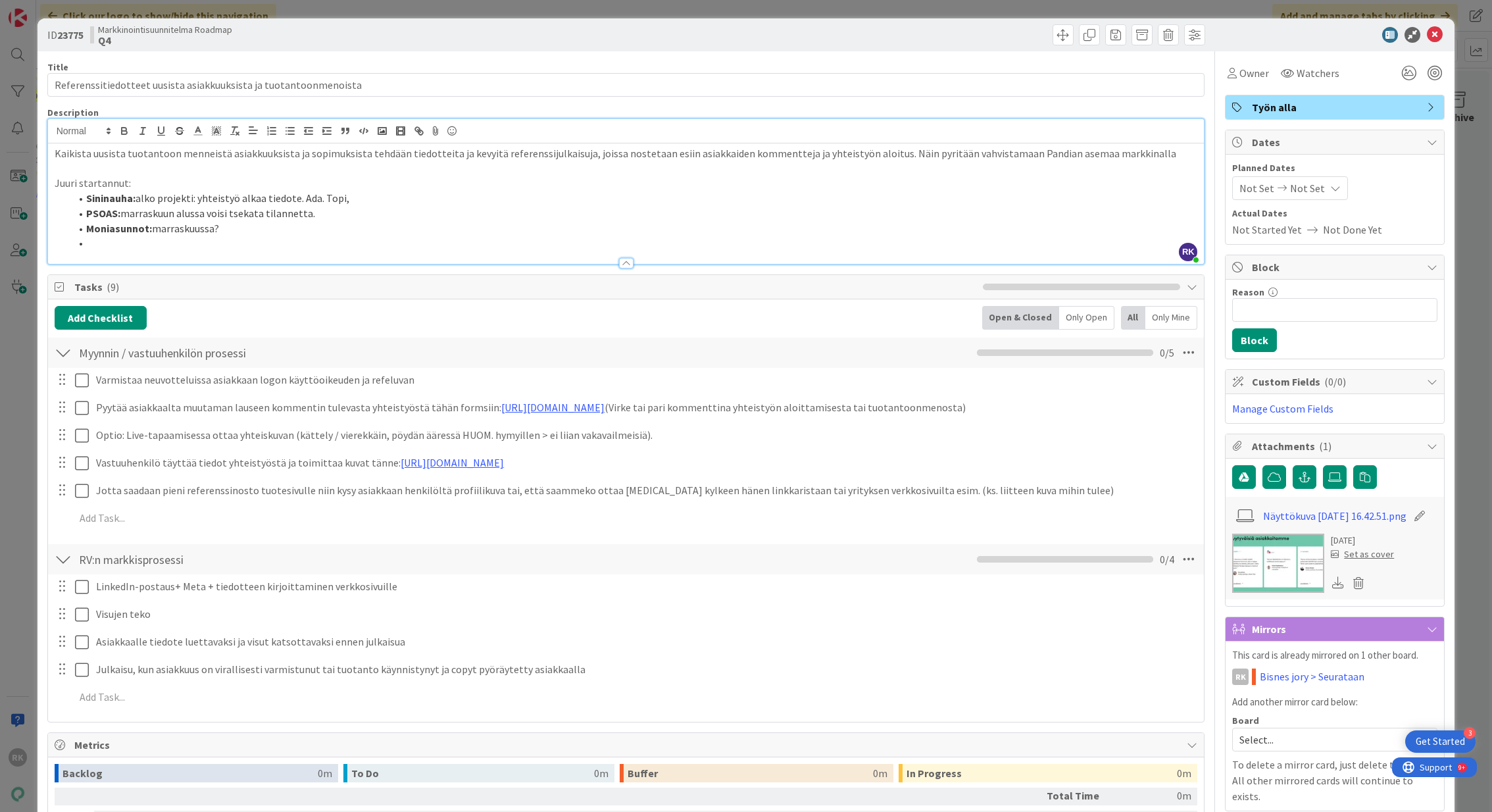
click at [240, 226] on li "Moniasunnot: marraskuussa?" at bounding box center [634, 228] width 1128 height 15
click at [368, 193] on li "Sininauha: alko projekti: yhteistyö alkaa tiedote. Ada. Topi," at bounding box center [634, 198] width 1128 height 15
click at [258, 226] on li "Moniasunnot: marraskuussa?" at bounding box center [634, 228] width 1128 height 15
drag, startPoint x: 303, startPoint y: 195, endPoint x: 321, endPoint y: 196, distance: 18.0
click at [321, 196] on li "Sininauha: alko projekti: yhteistyö alkaa tiedote. Ada. Topi," at bounding box center [634, 198] width 1128 height 15
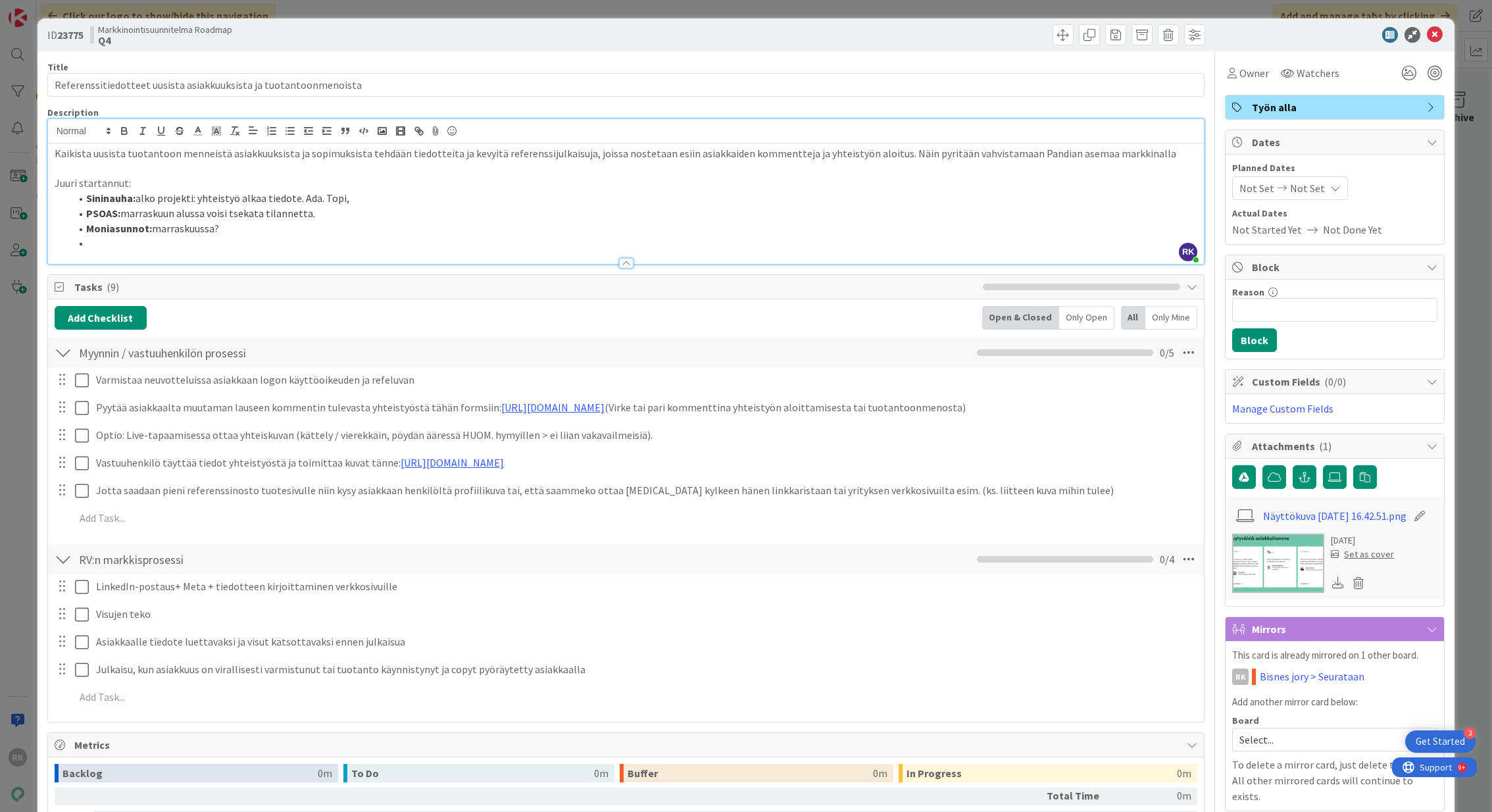
click at [353, 225] on li "Moniasunnot: marraskuussa?" at bounding box center [634, 228] width 1128 height 15
click at [180, 199] on li "Sininauha: alko projekti: yhteistyö alkaa tiedote. Ada. Topi," at bounding box center [634, 198] width 1128 height 15
drag, startPoint x: 139, startPoint y: 196, endPoint x: 355, endPoint y: 198, distance: 216.0
click at [355, 198] on li "Sininauha: alko projekti: yhteistyö alkaa tiedote. Ada. Topi," at bounding box center [634, 198] width 1128 height 15
click at [354, 198] on li "Sininauha: alko projekti: yhteistyö alkaa tiedote. Ada. Topi," at bounding box center [634, 198] width 1128 height 15
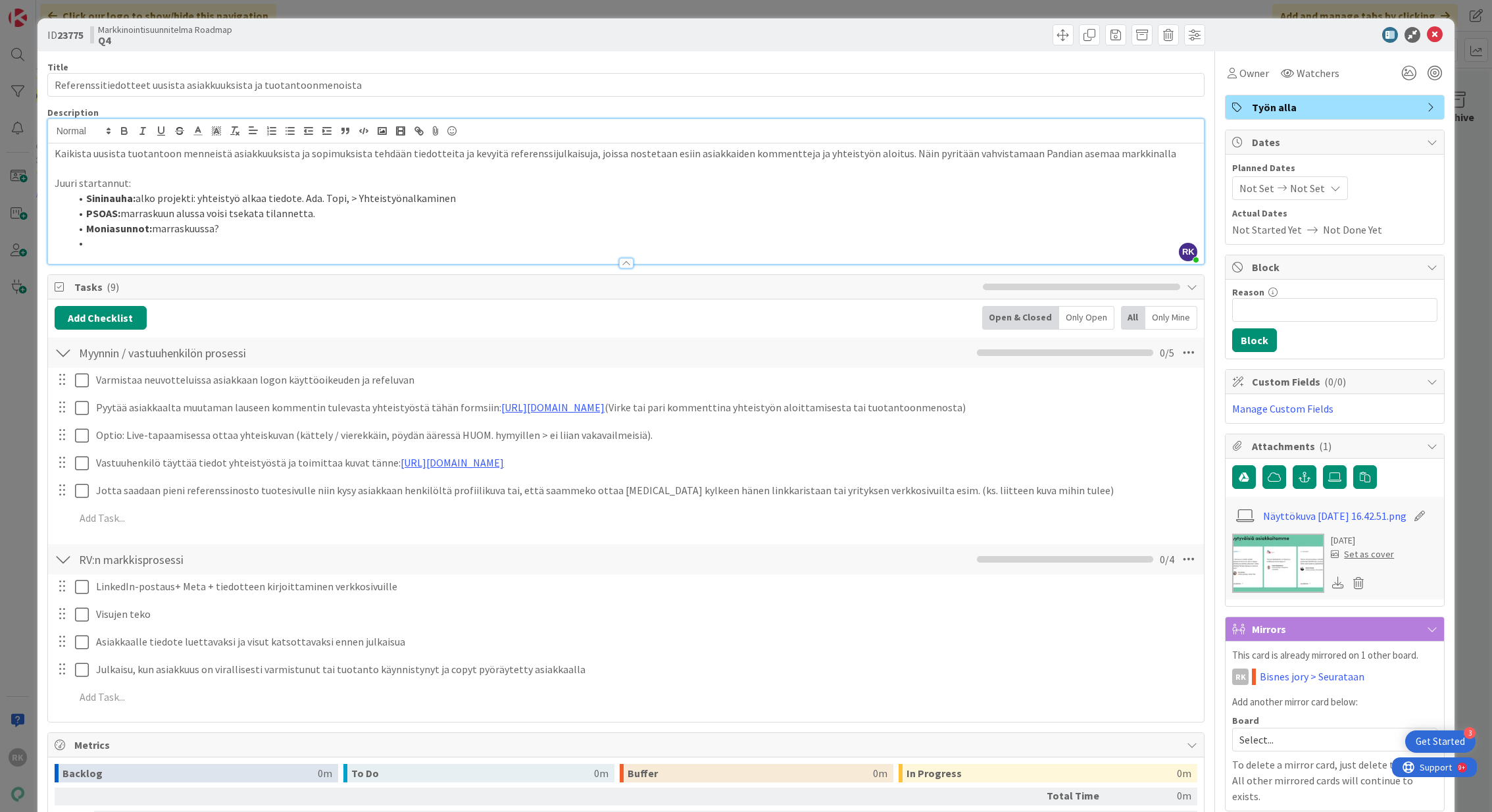
click at [487, 200] on li "Sininauha: alko projekti: yhteistyö alkaa tiedote. Ada. Topi, > Yhteistyönalkam…" at bounding box center [634, 198] width 1128 height 15
click at [398, 198] on li "Sininauha: alko projekti: yhteistyö alkaa tiedote. Ada. Topi, > Yhteistyönalkam…" at bounding box center [634, 198] width 1128 height 15
click at [586, 189] on p "Juuri startannut:" at bounding box center [626, 182] width 1143 height 15
click at [544, 206] on li "PSOAS: marraskuun alussa voisi tsekata tilannetta." at bounding box center [634, 213] width 1128 height 15
click at [483, 189] on p "Juuri startannut:" at bounding box center [626, 182] width 1143 height 15
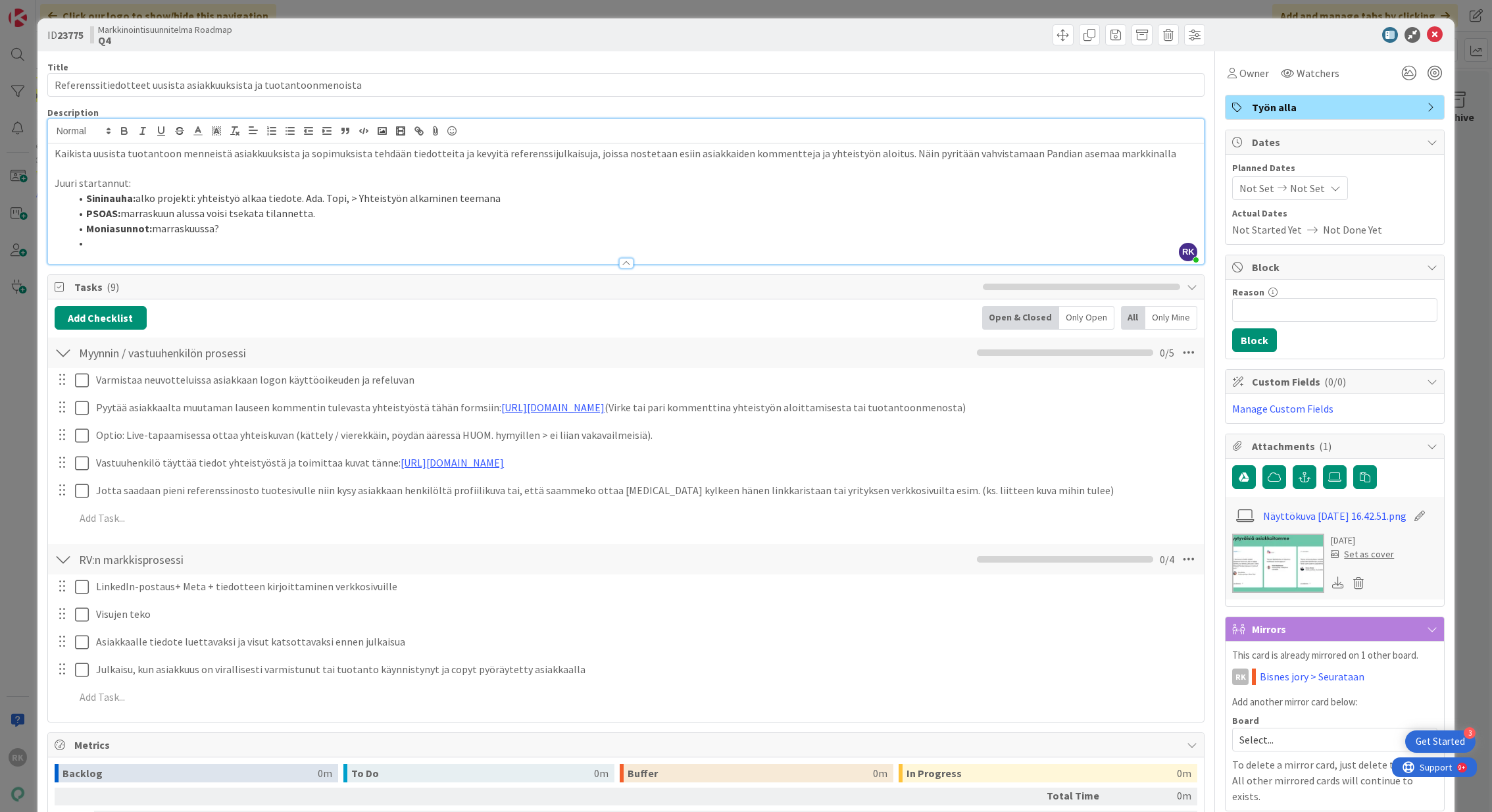
click at [419, 230] on li "Moniasunnot: marraskuussa?" at bounding box center [634, 228] width 1128 height 15
click at [360, 241] on li at bounding box center [634, 242] width 1128 height 15
click at [1434, 39] on icon at bounding box center [1435, 35] width 16 height 16
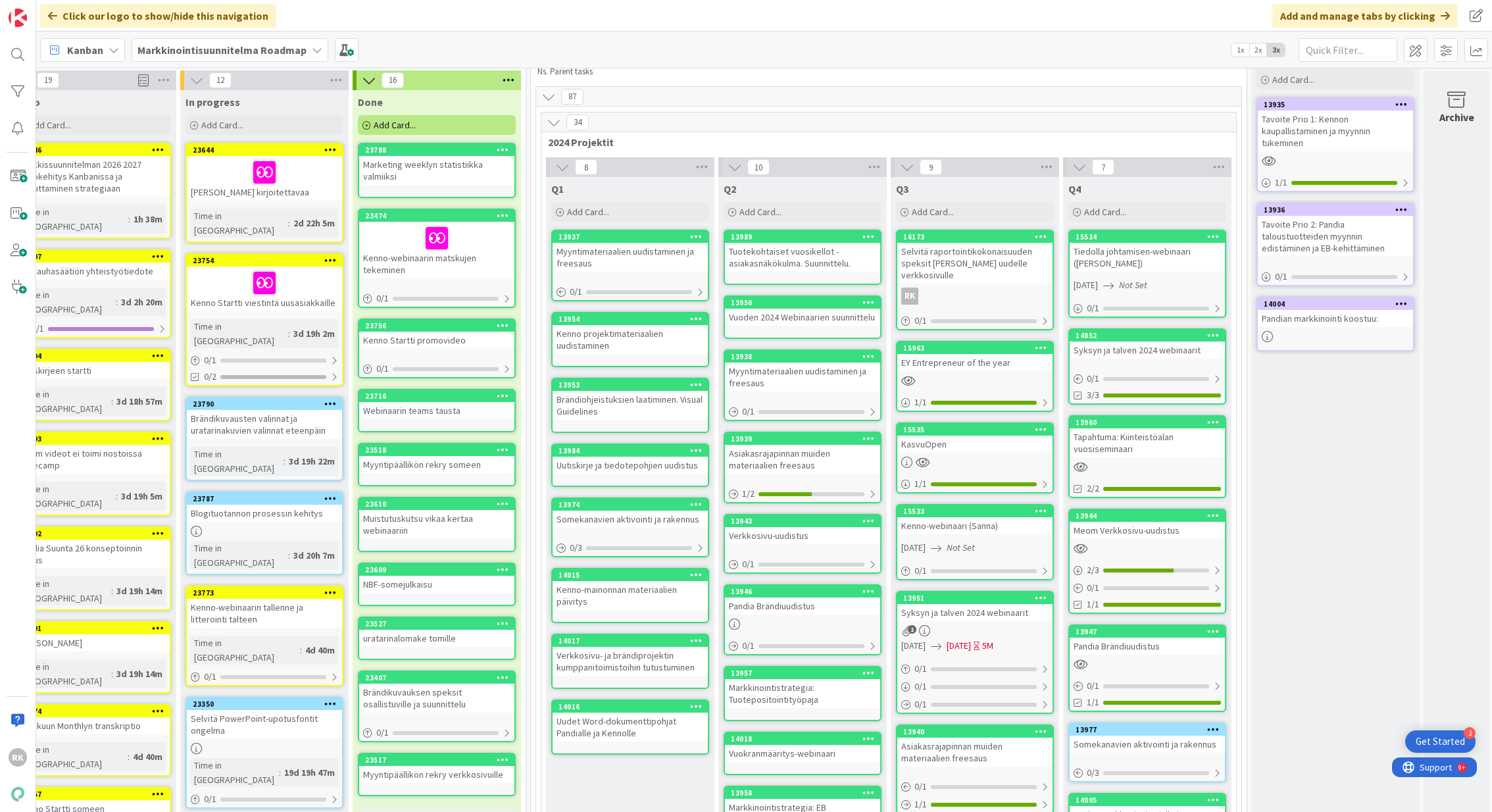
click at [303, 47] on div "Markkinointisuunnitelma Roadmap" at bounding box center [230, 50] width 197 height 23
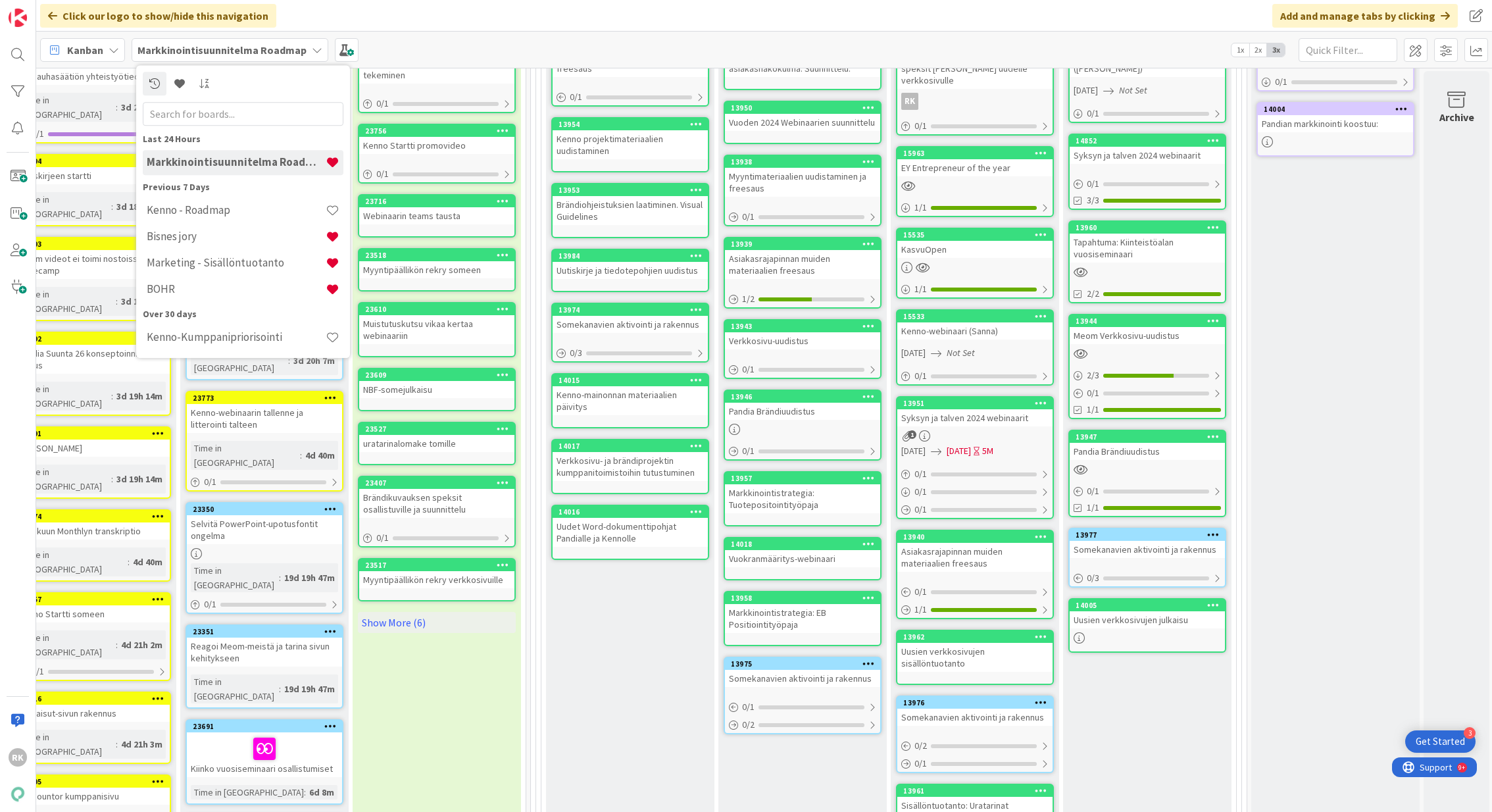
scroll to position [190, 383]
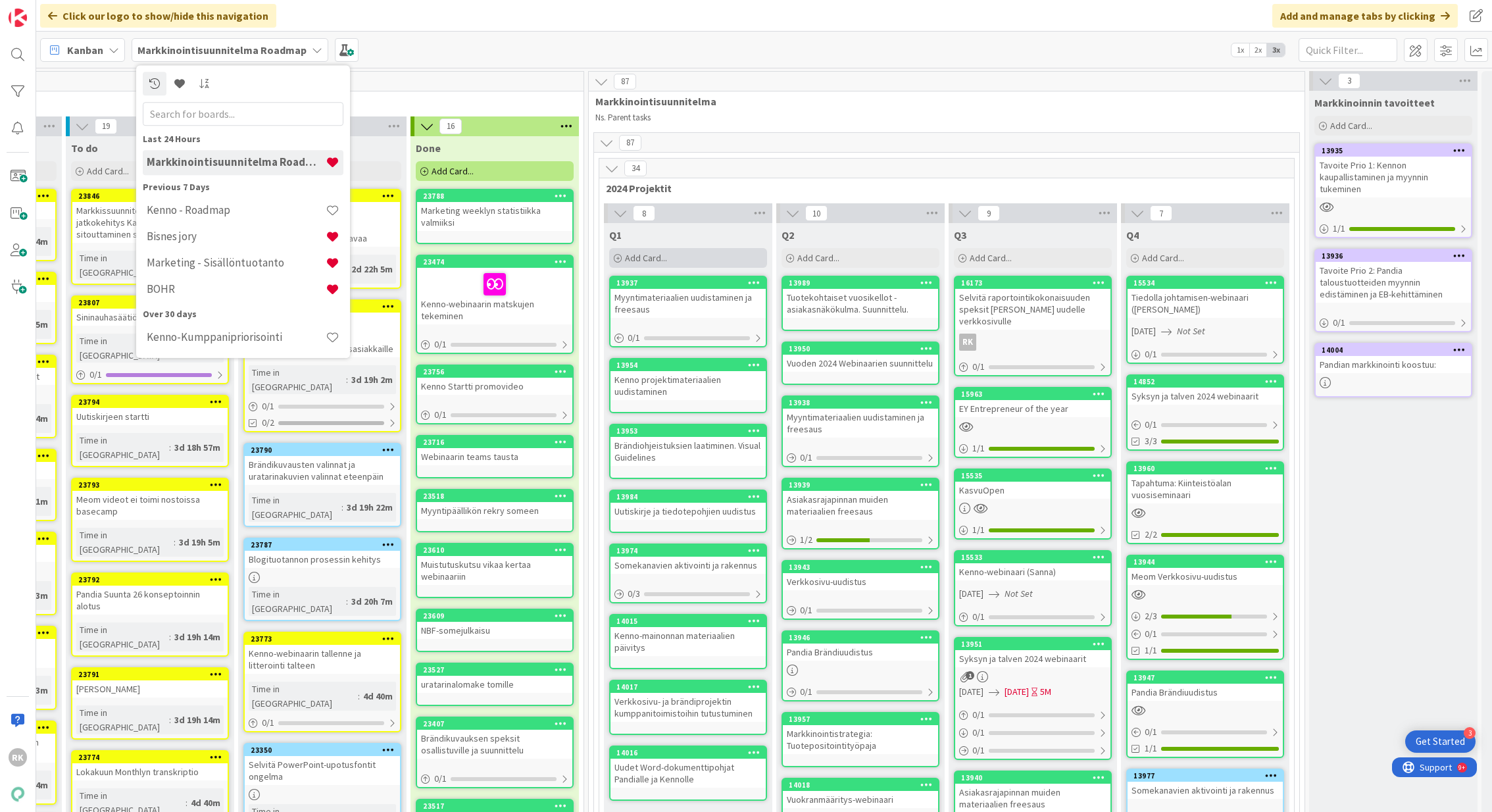
click at [681, 202] on div "34 2024 Projektit 8 Q1 Add Card... 13937 Myyntimateriaalien uudistaminen ja fre…" at bounding box center [946, 630] width 696 height 944
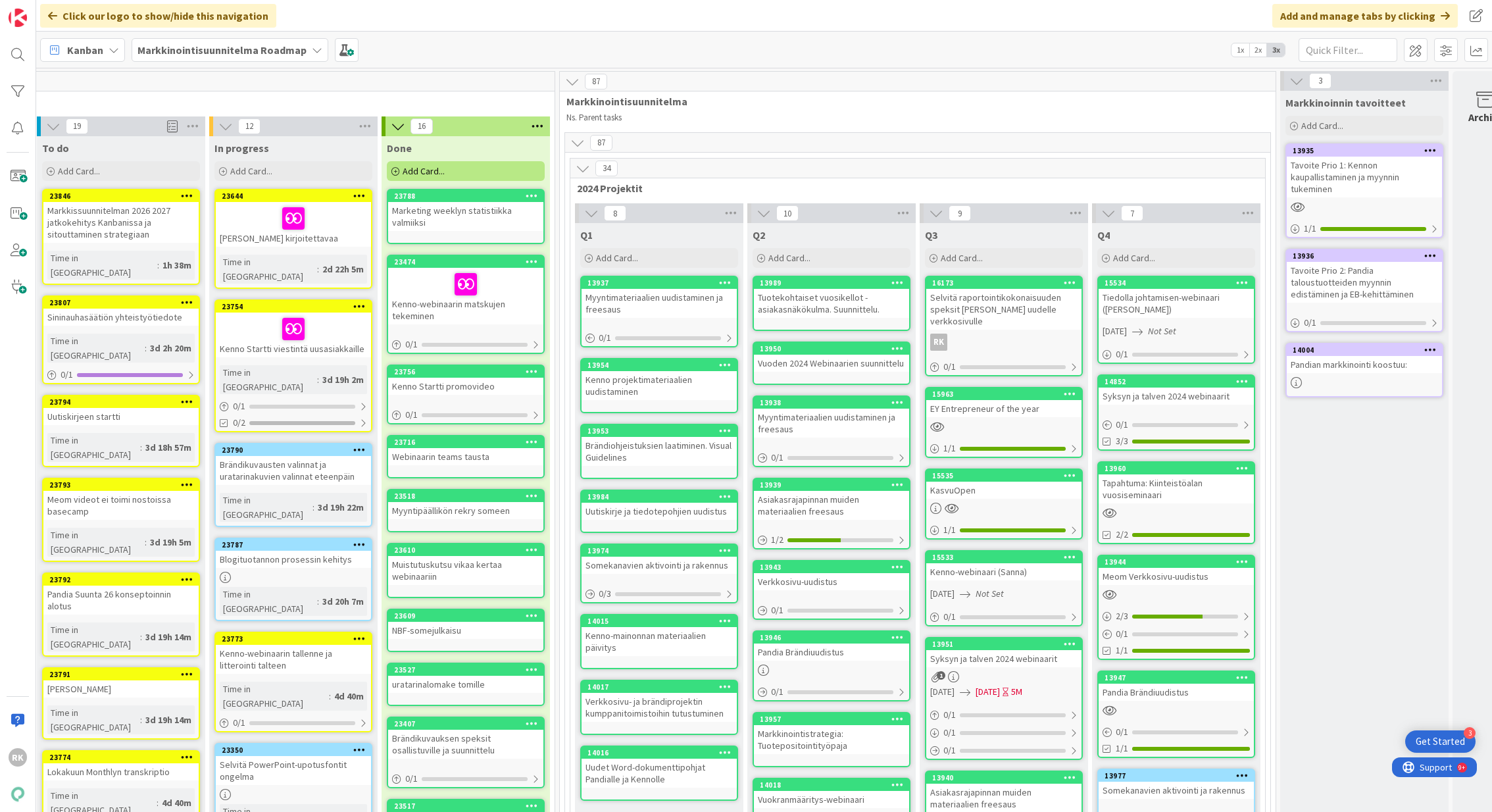
scroll to position [0, 383]
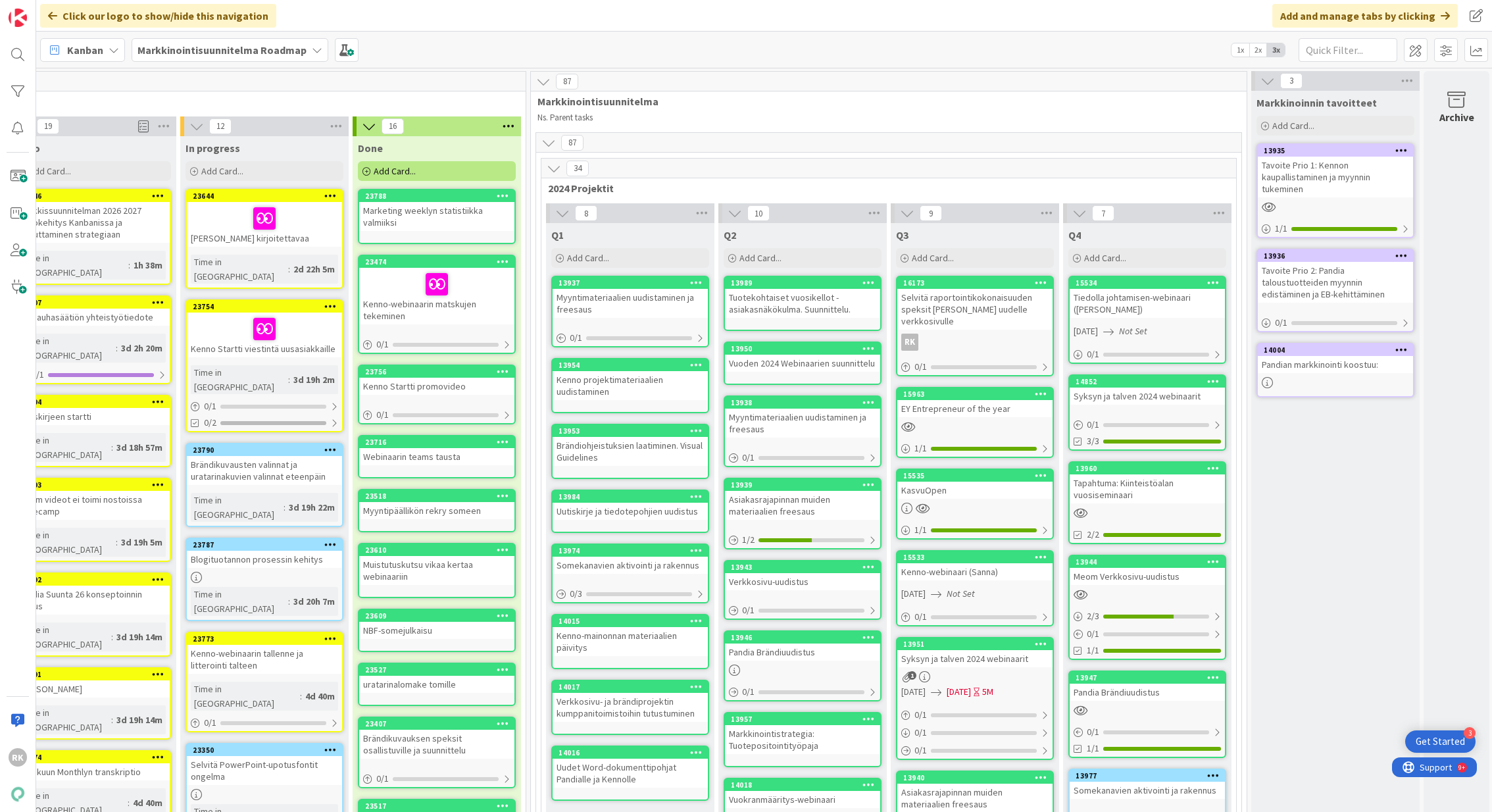
click at [551, 171] on icon at bounding box center [554, 168] width 14 height 14
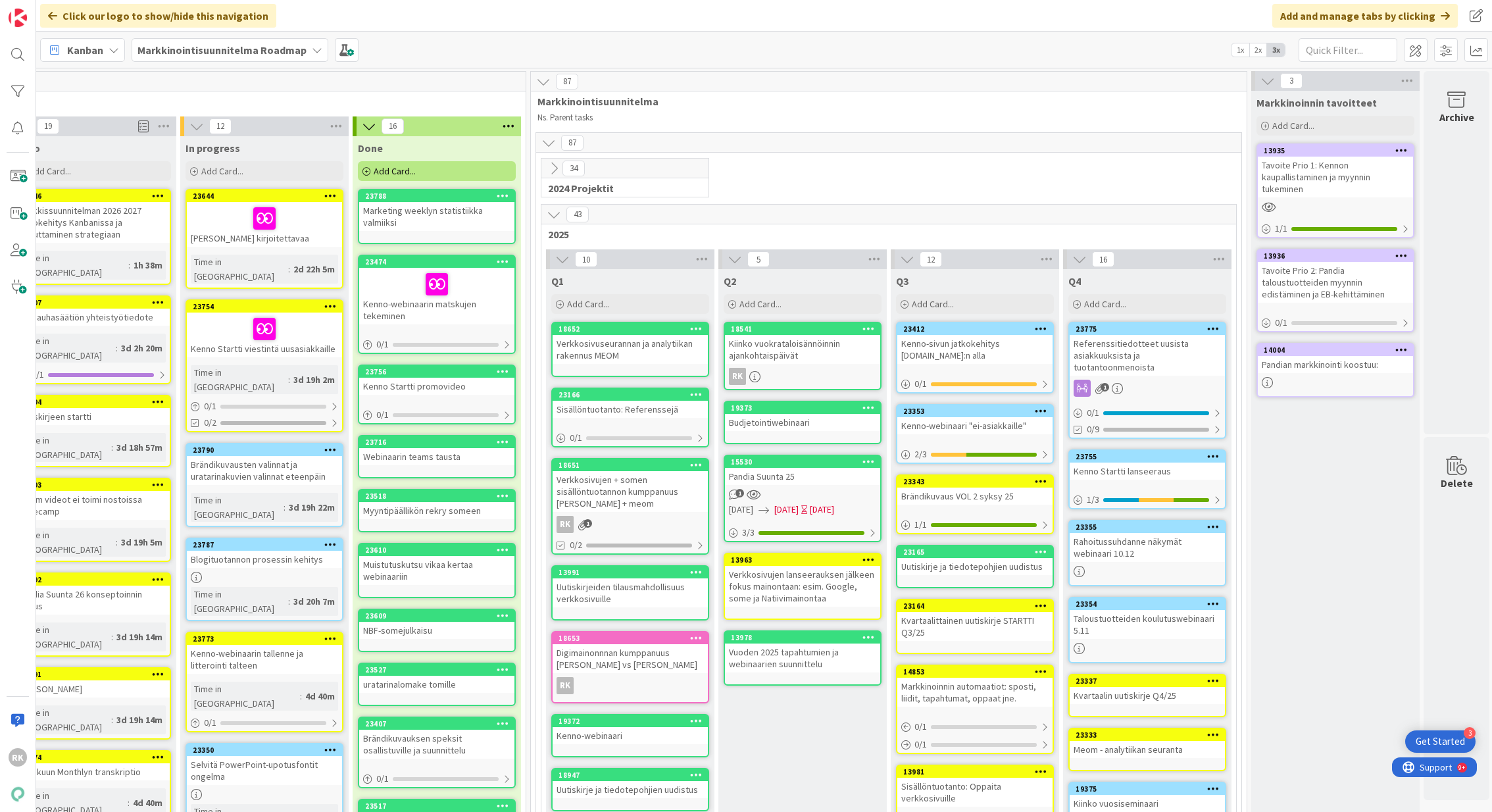
click at [551, 168] on icon at bounding box center [554, 168] width 14 height 14
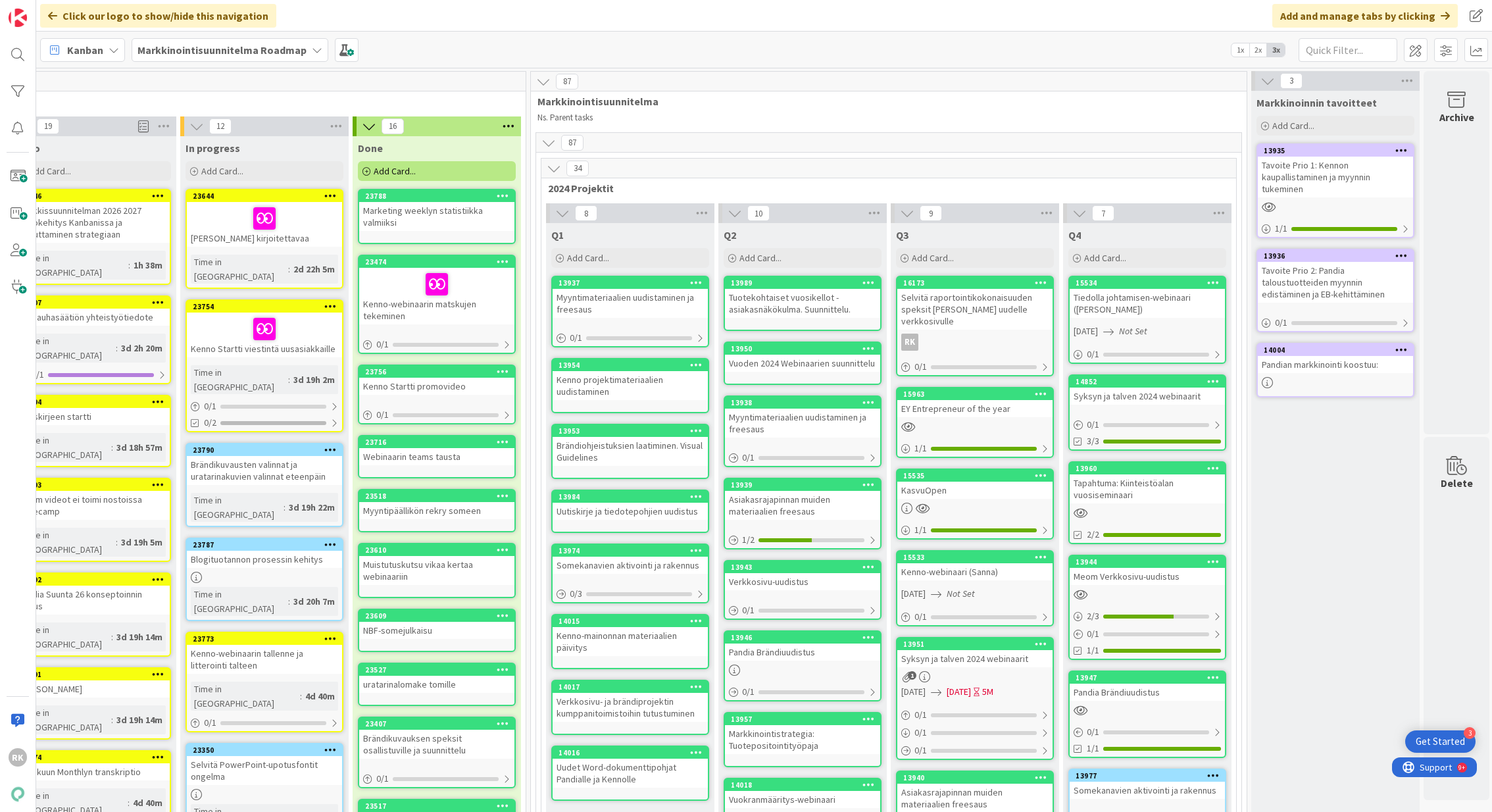
click at [551, 168] on icon at bounding box center [554, 168] width 14 height 14
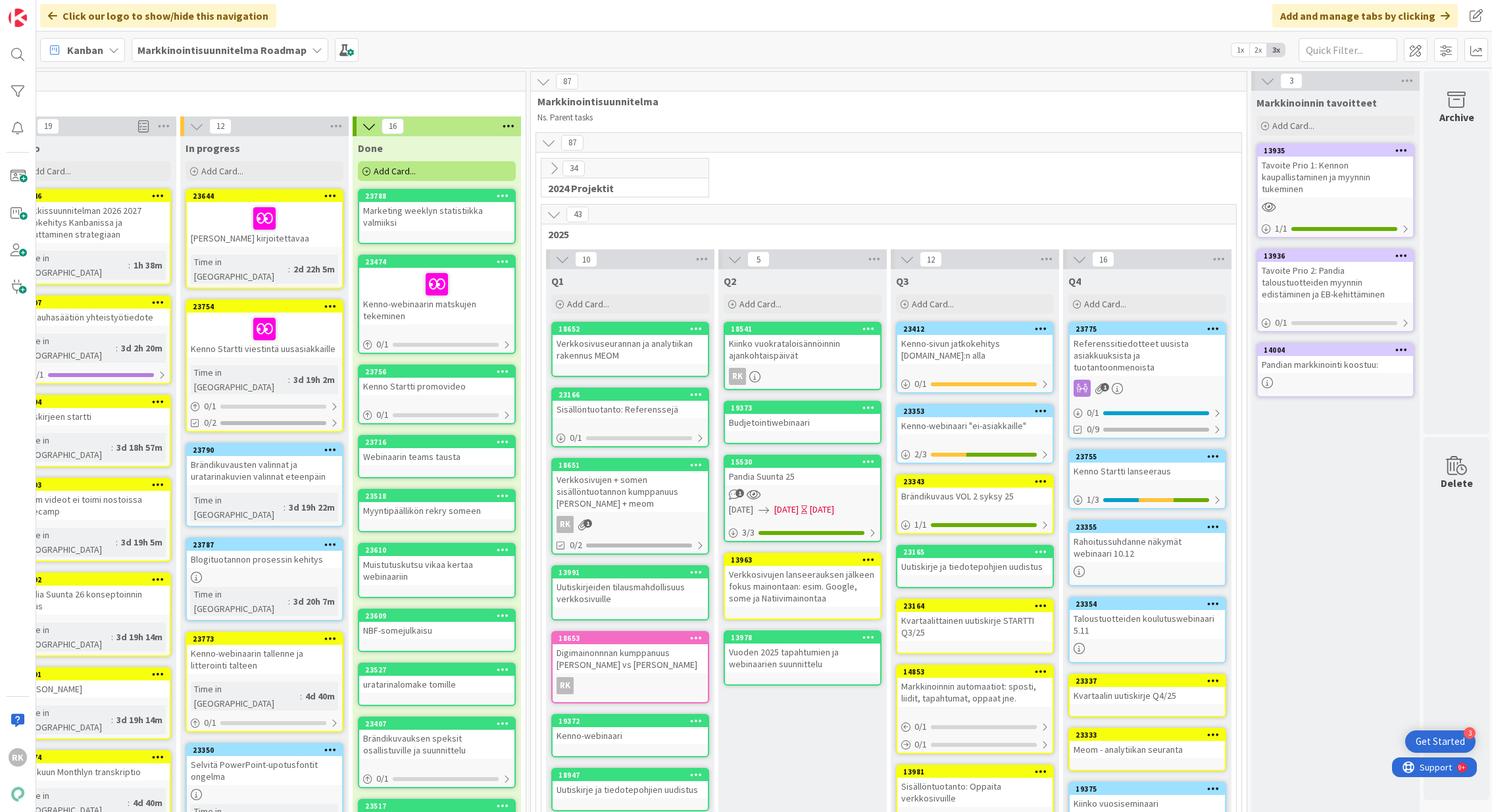
click at [551, 168] on icon at bounding box center [554, 168] width 14 height 14
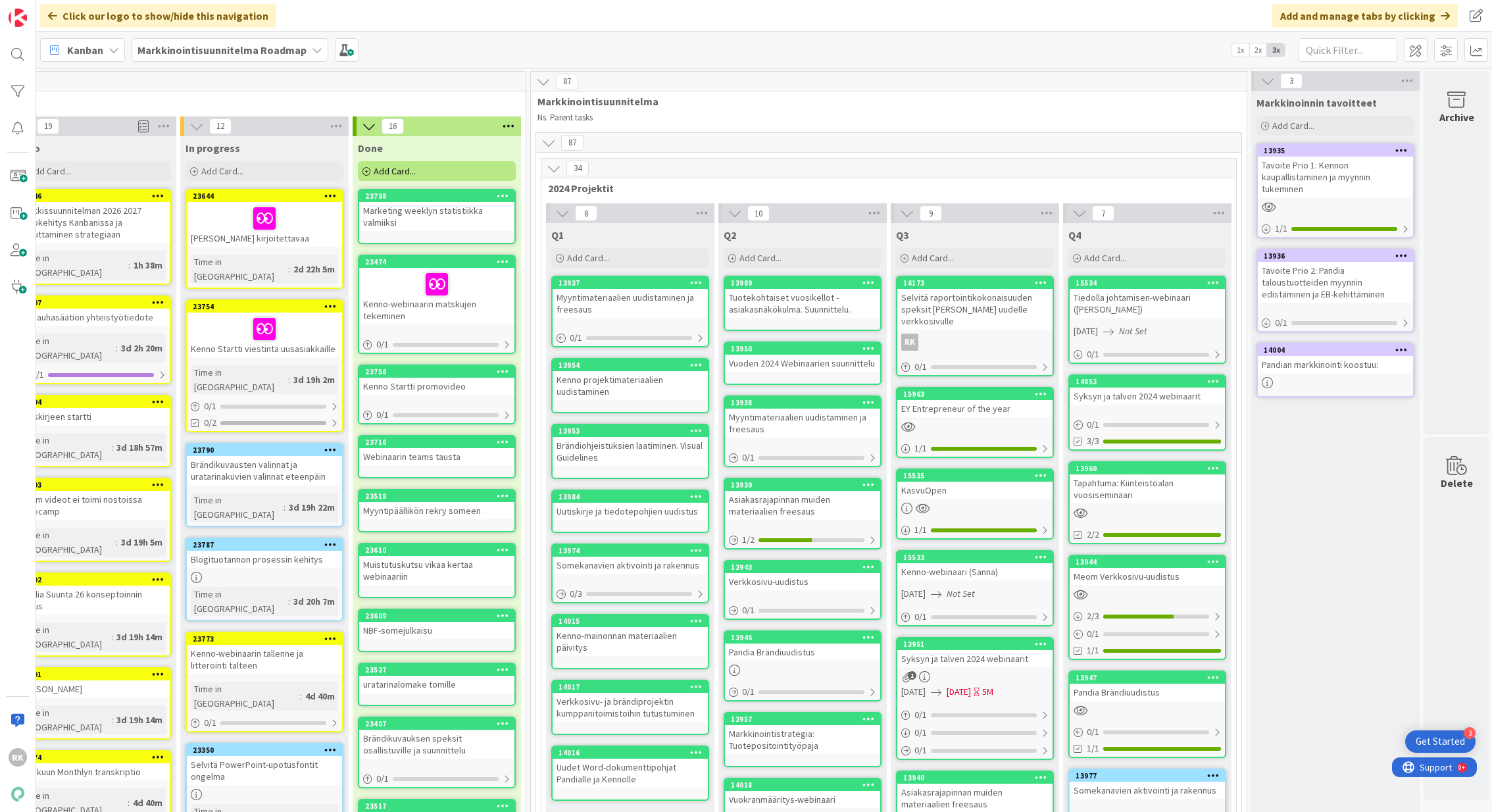
click at [551, 168] on icon at bounding box center [554, 168] width 14 height 14
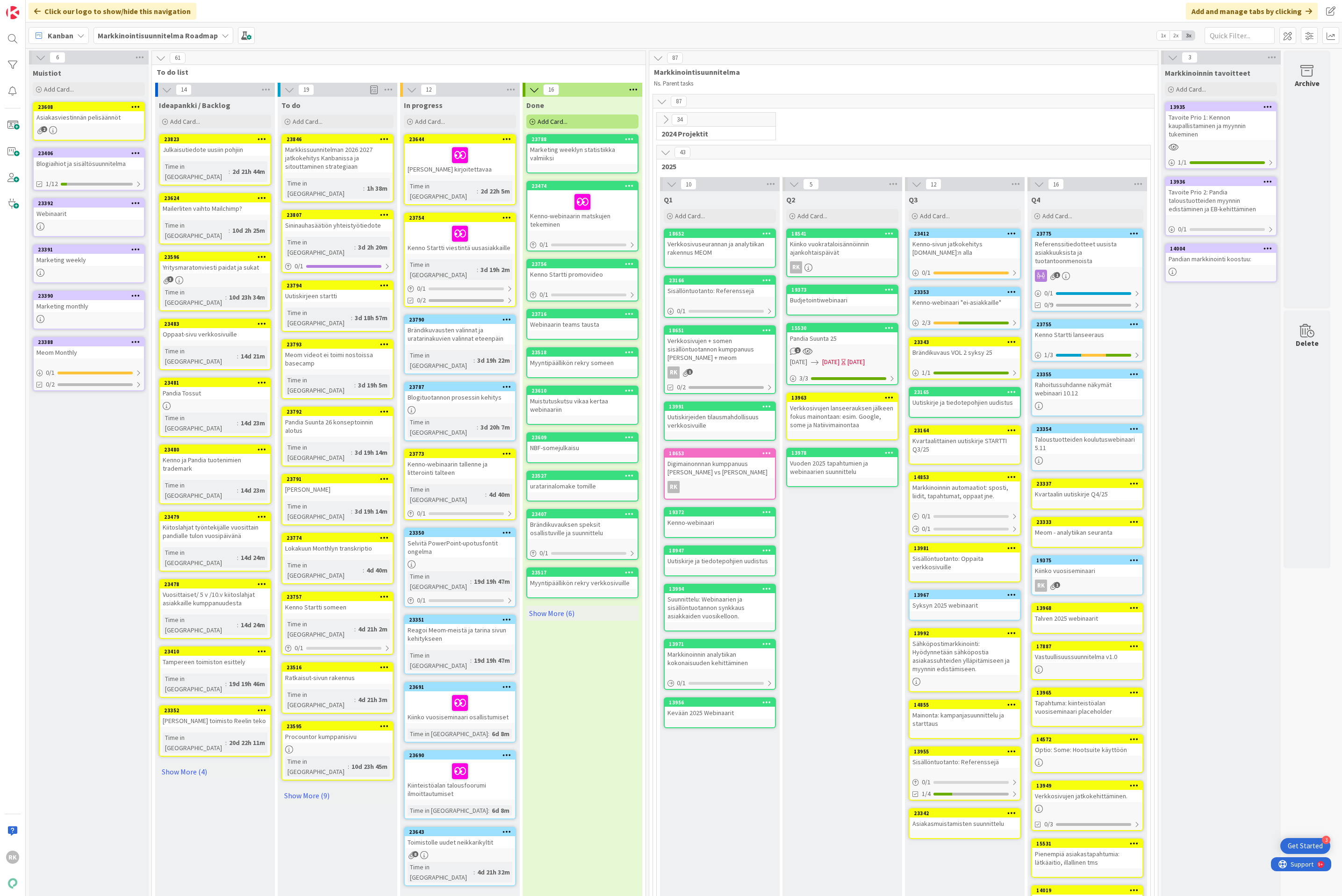
scroll to position [0, 0]
